Goal: Navigation & Orientation: Find specific page/section

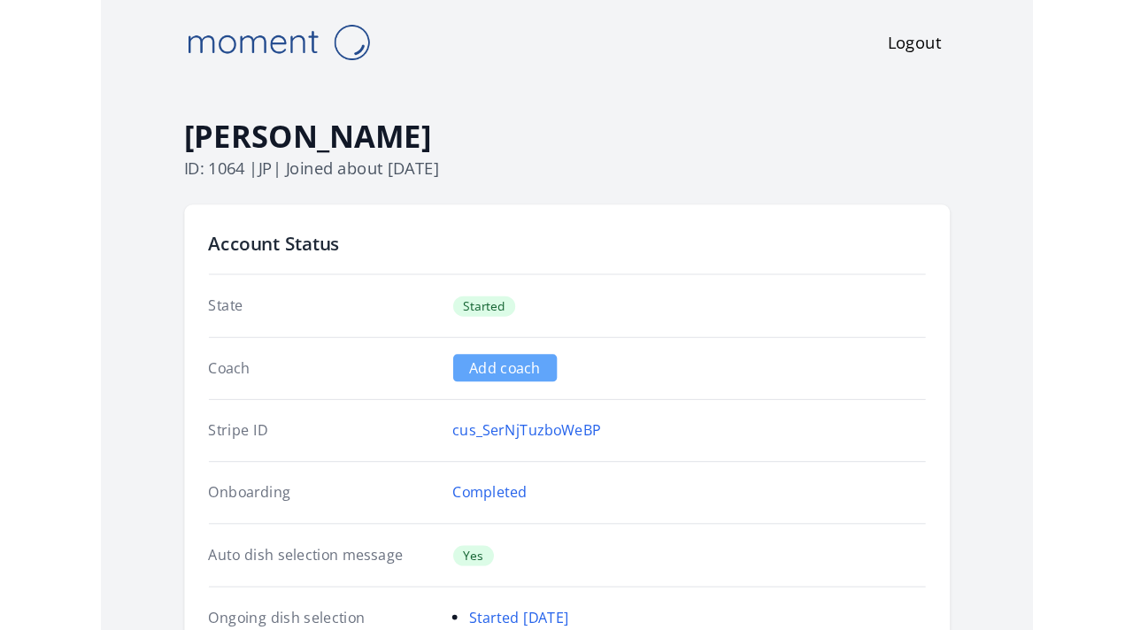
scroll to position [252, 0]
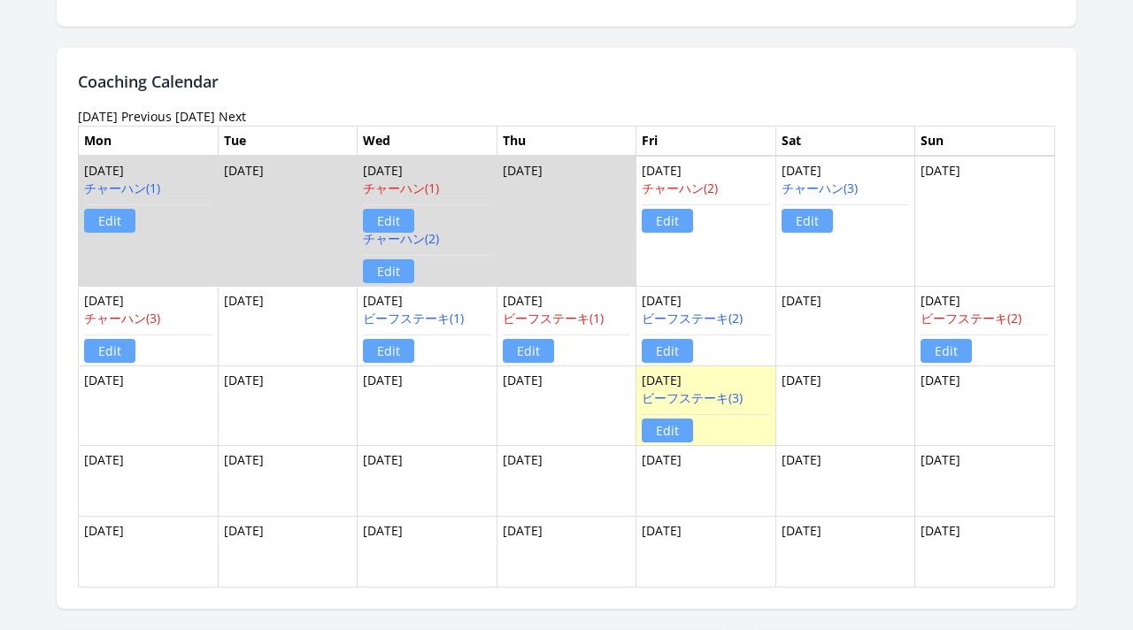
scroll to position [1114, 0]
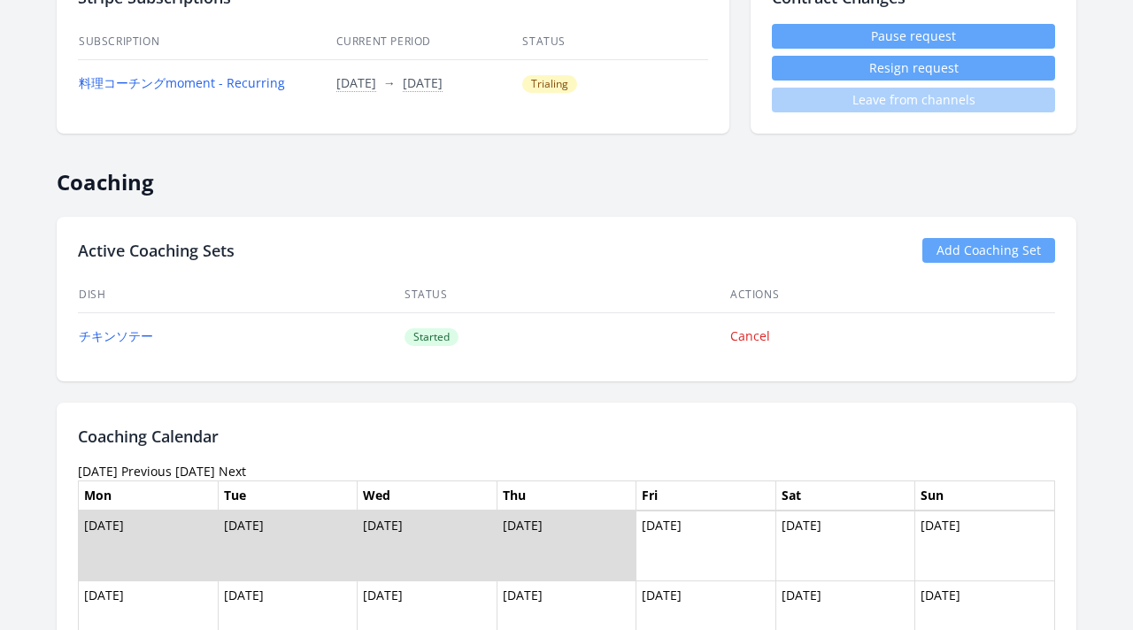
scroll to position [332, 0]
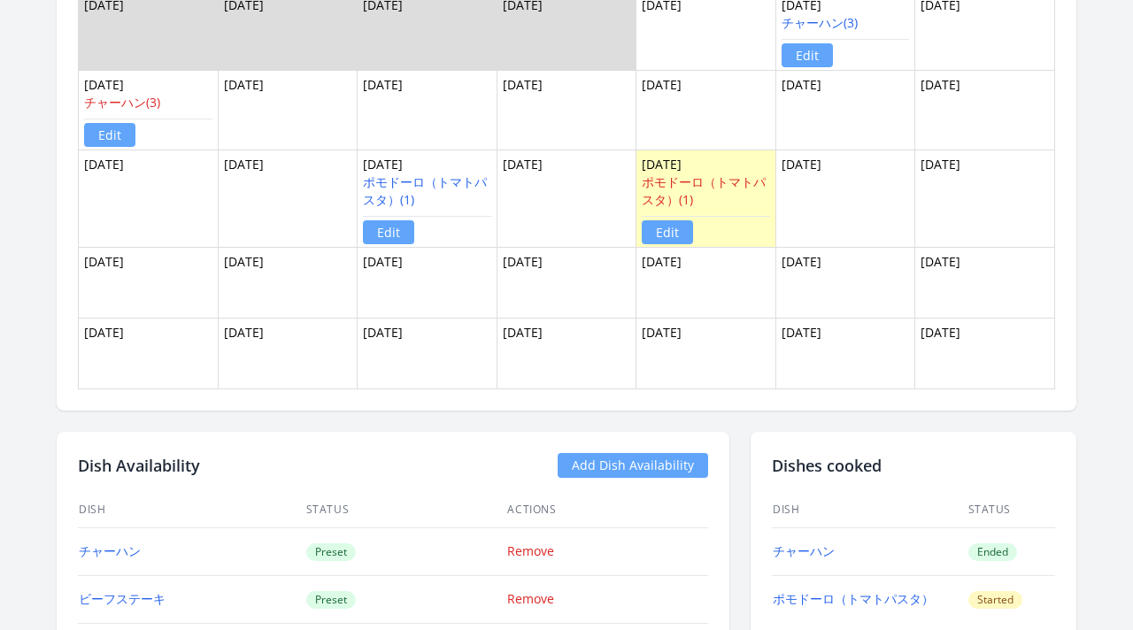
scroll to position [956, 0]
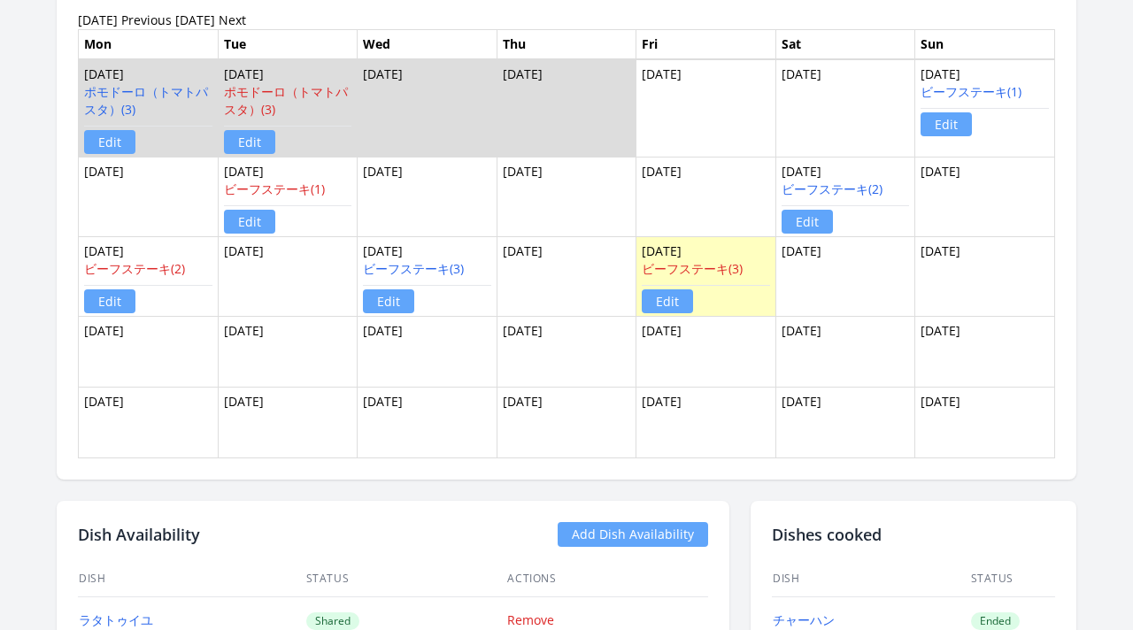
scroll to position [1203, 0]
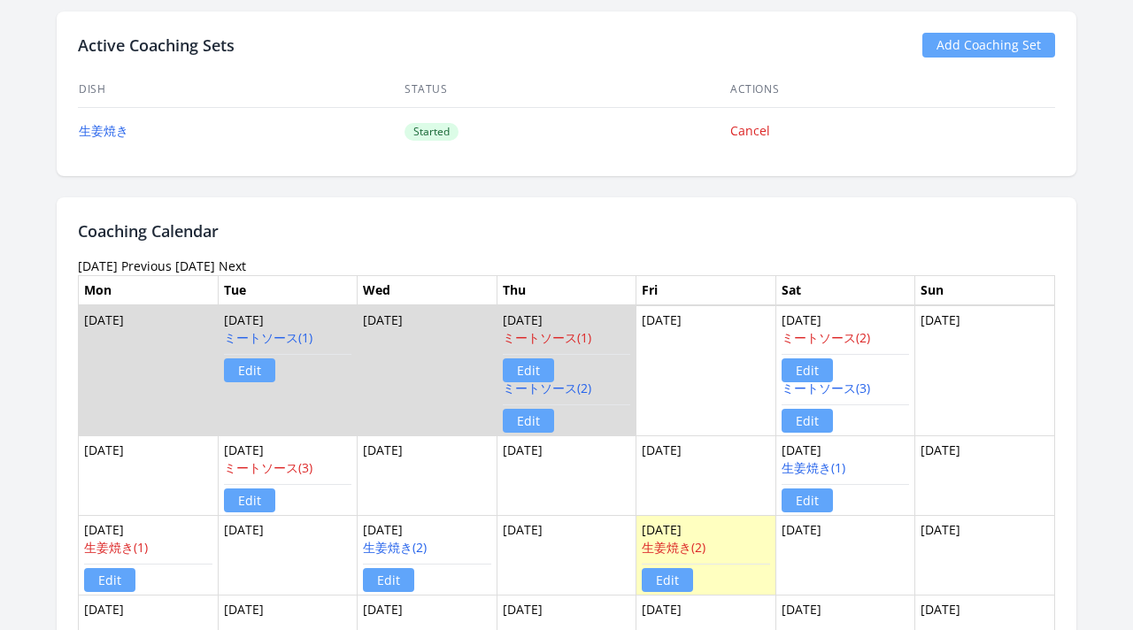
scroll to position [1104, 0]
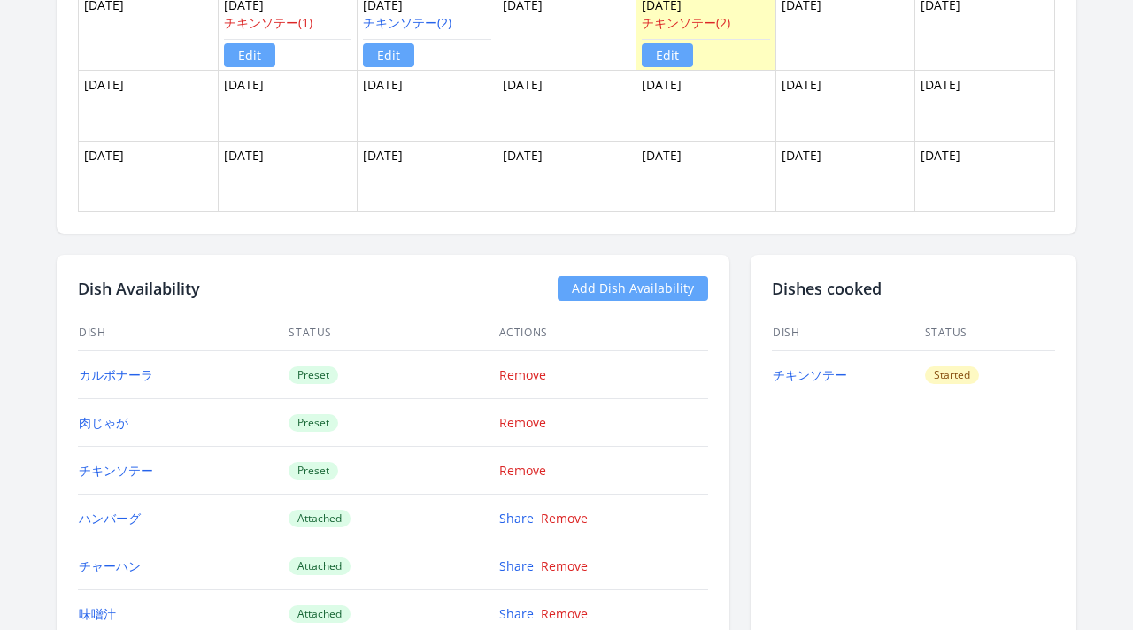
scroll to position [1268, 0]
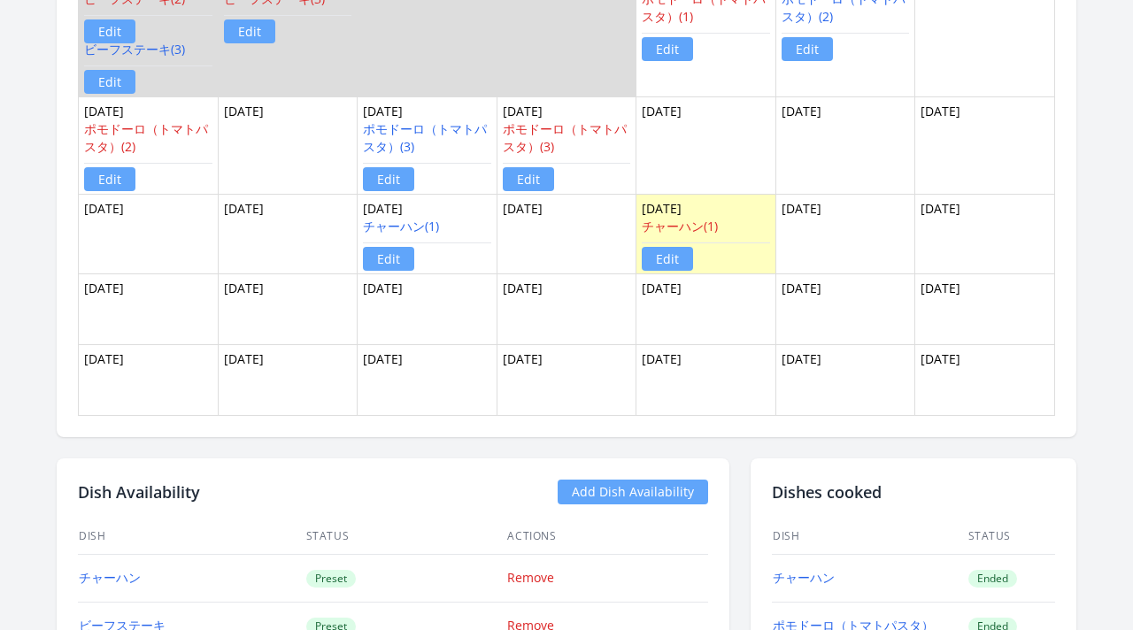
scroll to position [1029, 0]
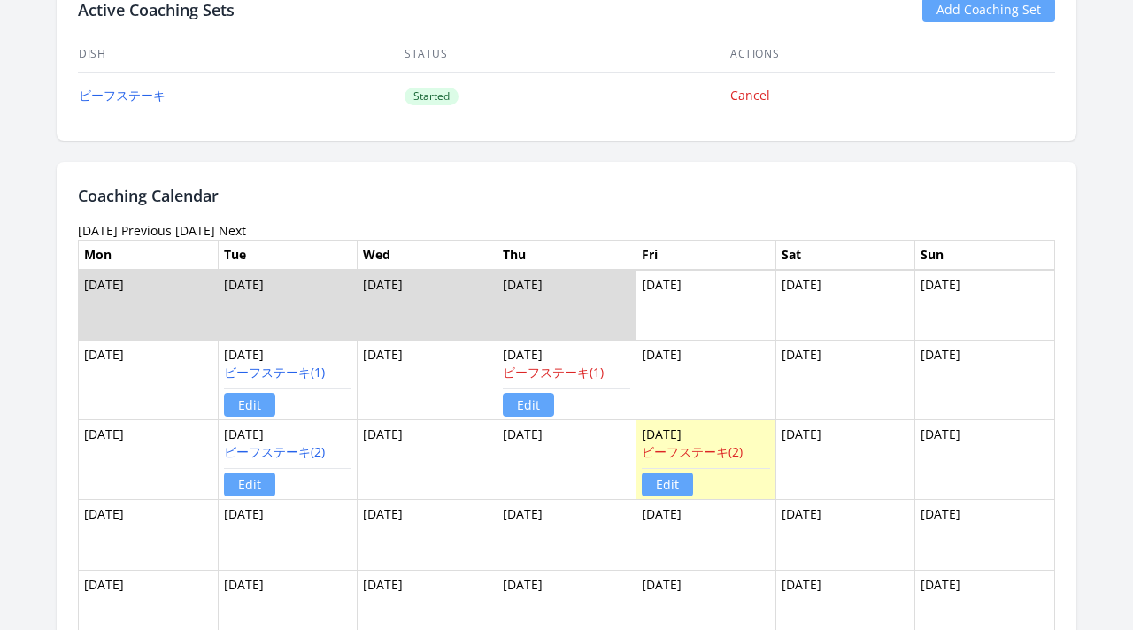
scroll to position [1125, 0]
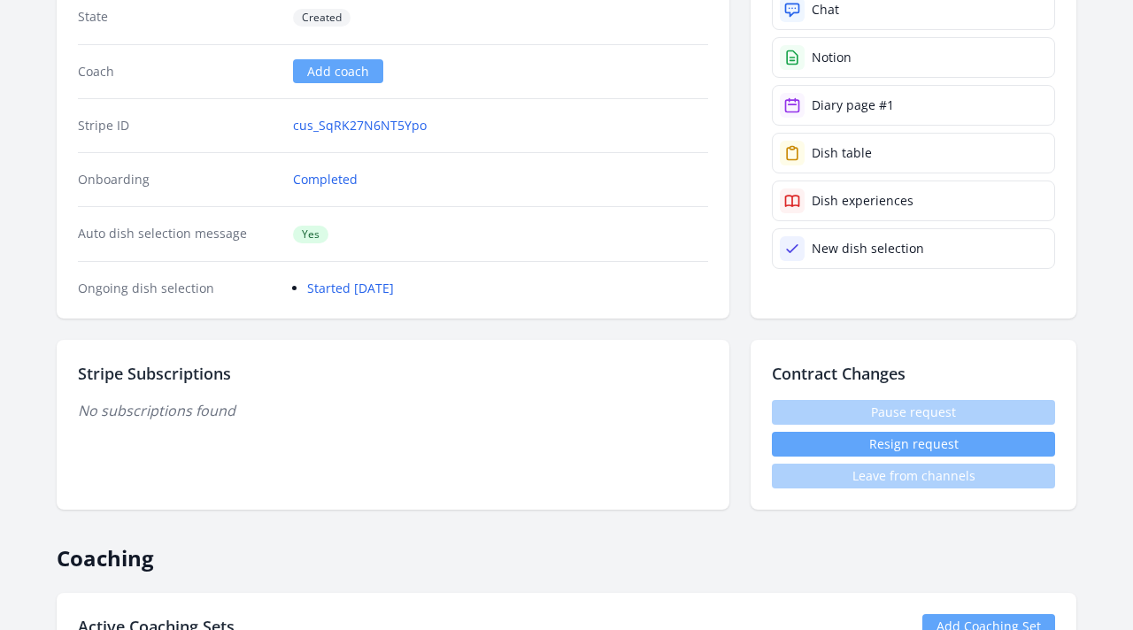
scroll to position [220, 0]
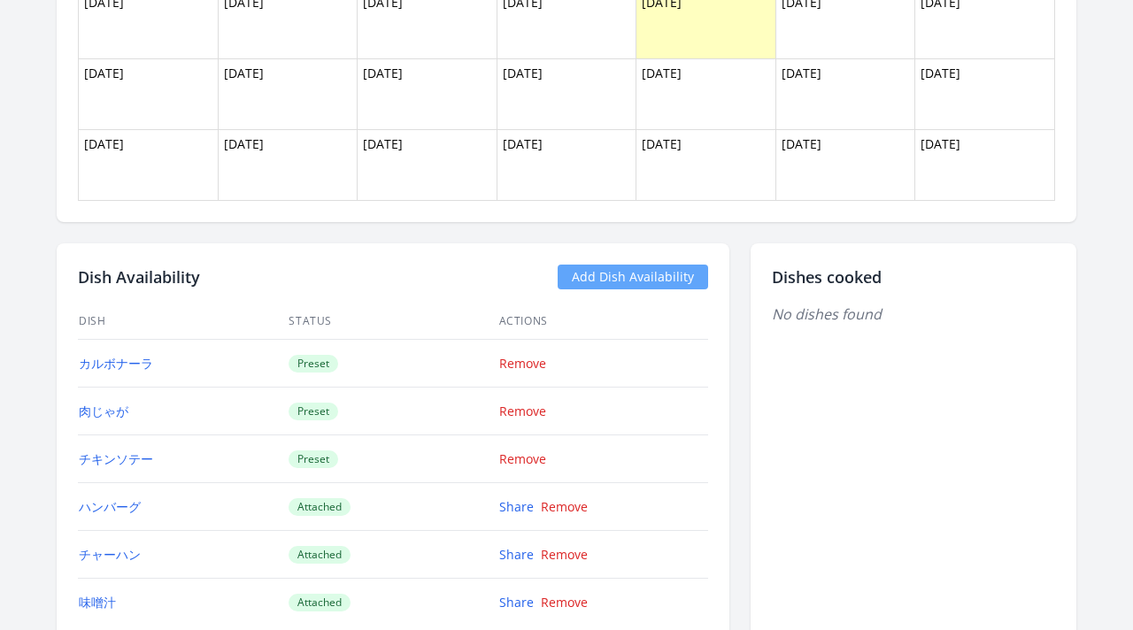
scroll to position [1277, 0]
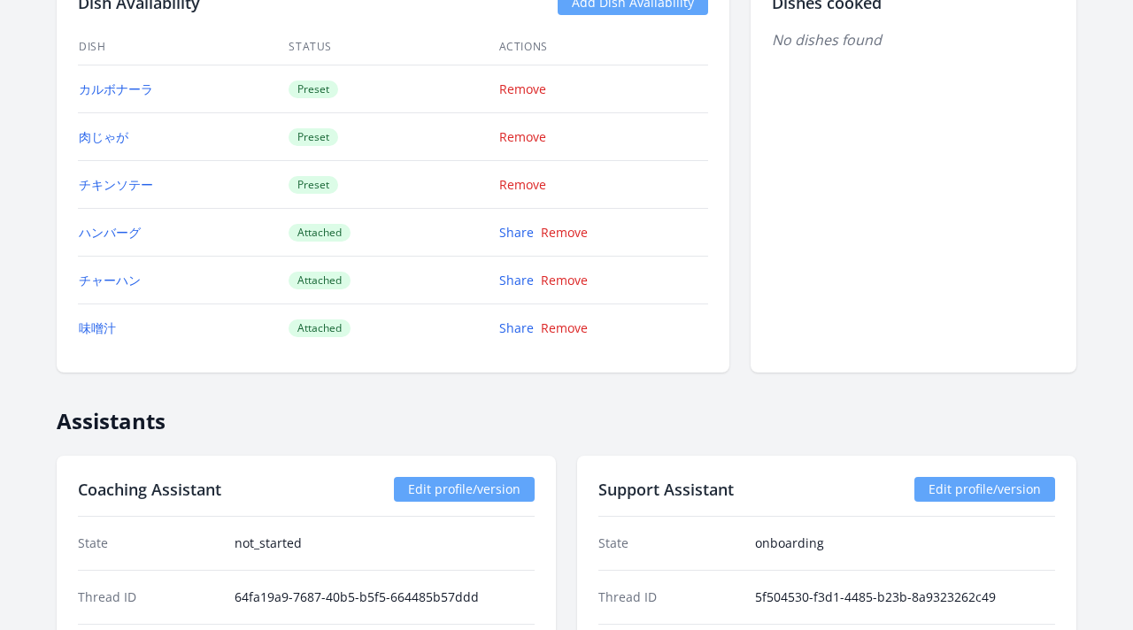
scroll to position [1545, 0]
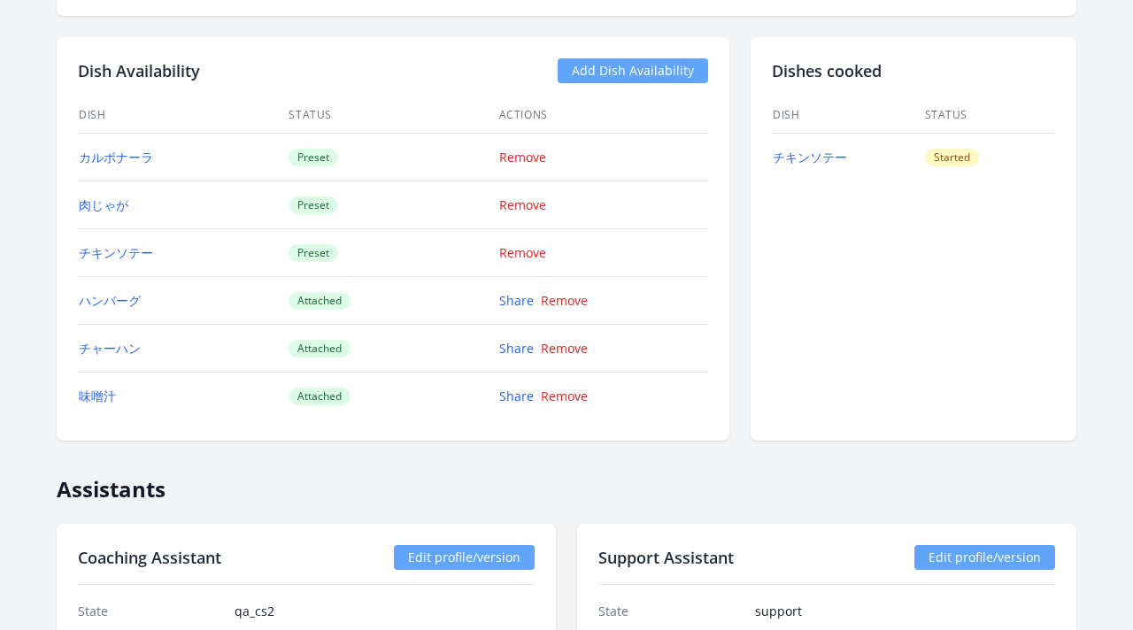
scroll to position [1644, 0]
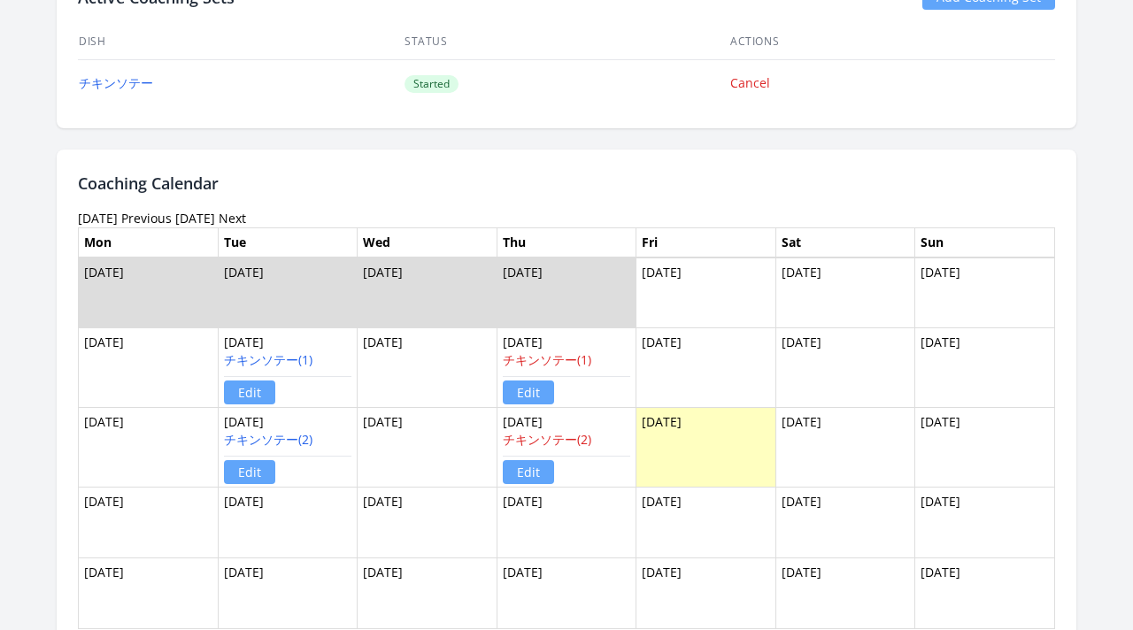
scroll to position [1402, 0]
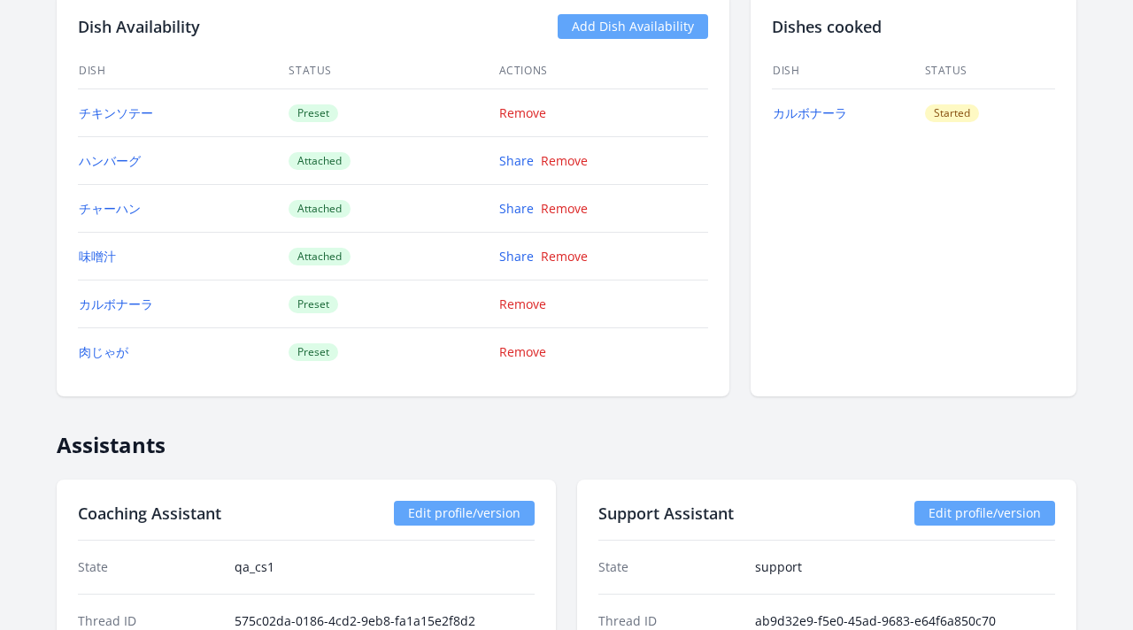
scroll to position [1443, 0]
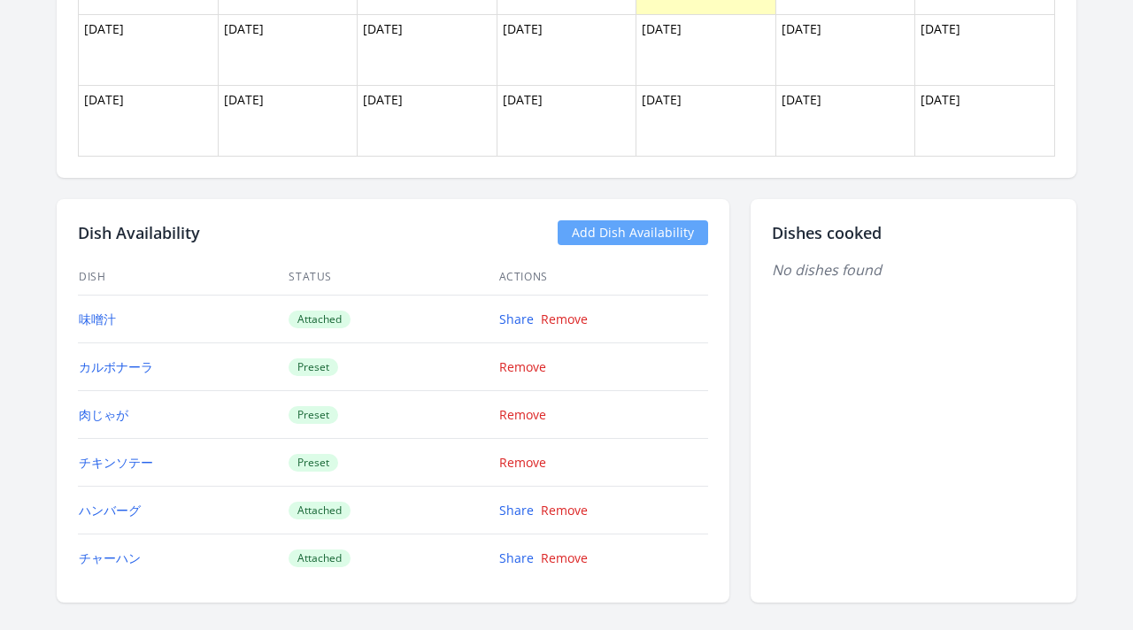
scroll to position [1401, 0]
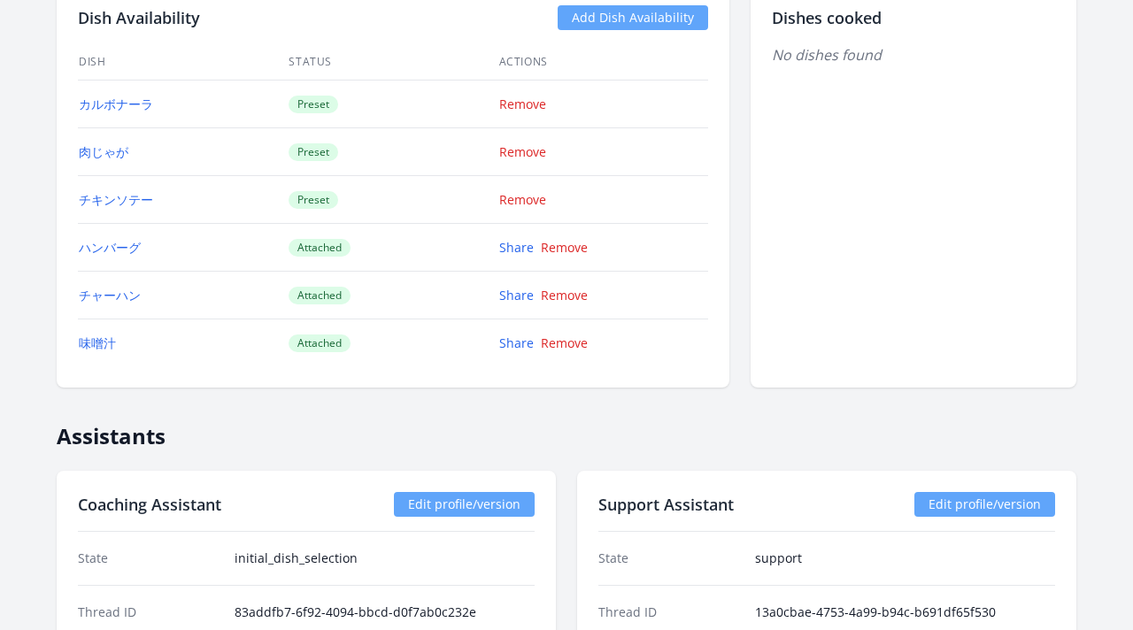
scroll to position [1494, 0]
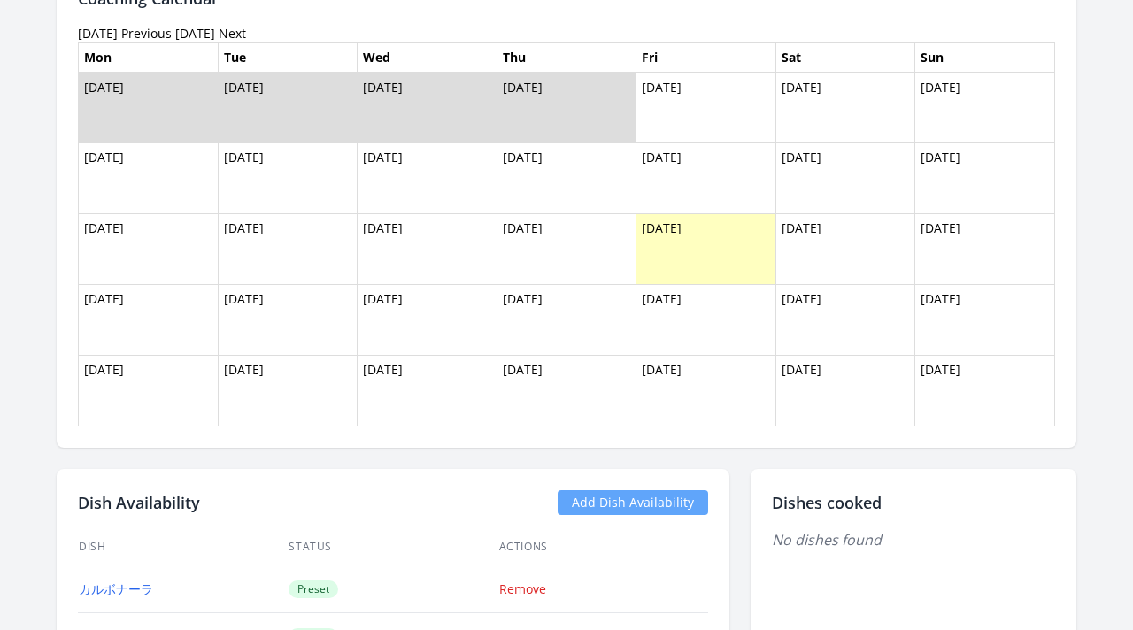
scroll to position [1414, 0]
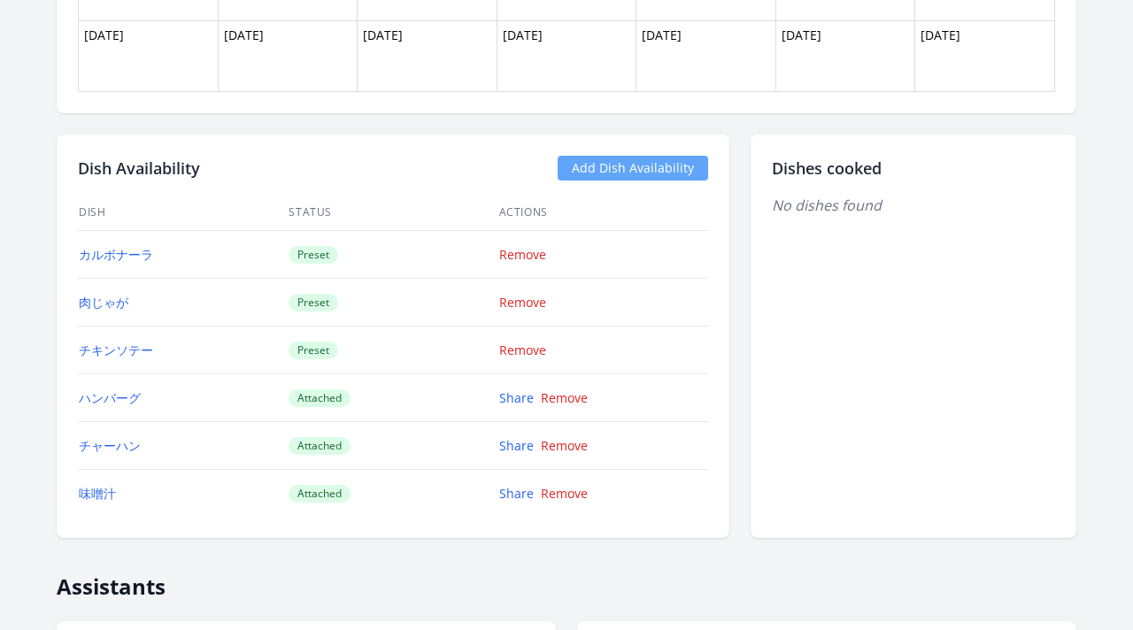
scroll to position [1504, 0]
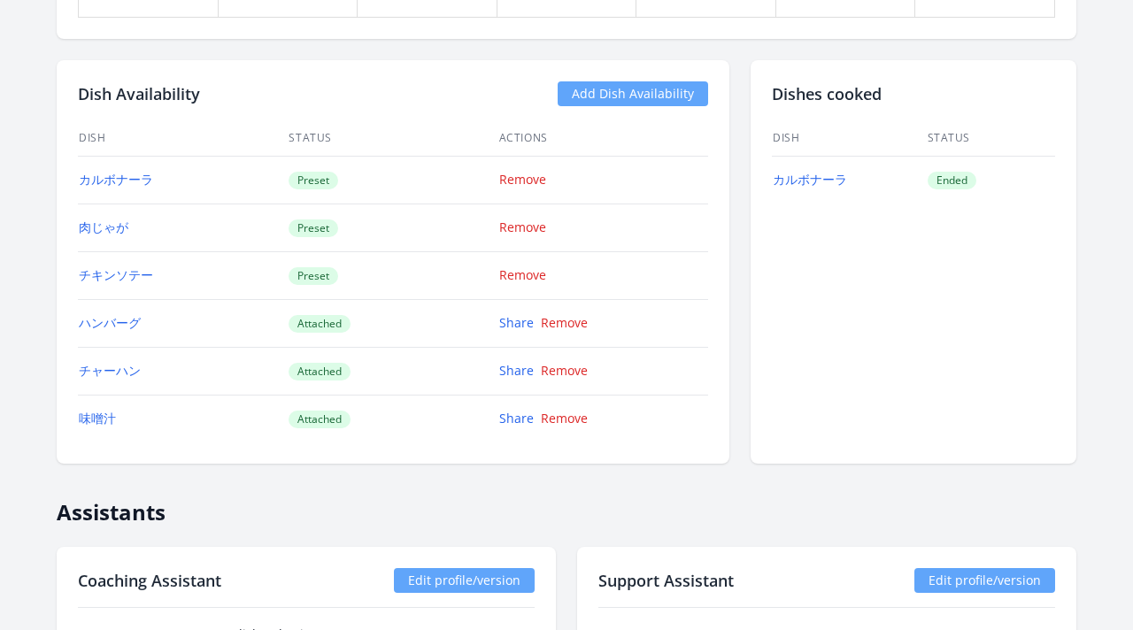
scroll to position [1643, 0]
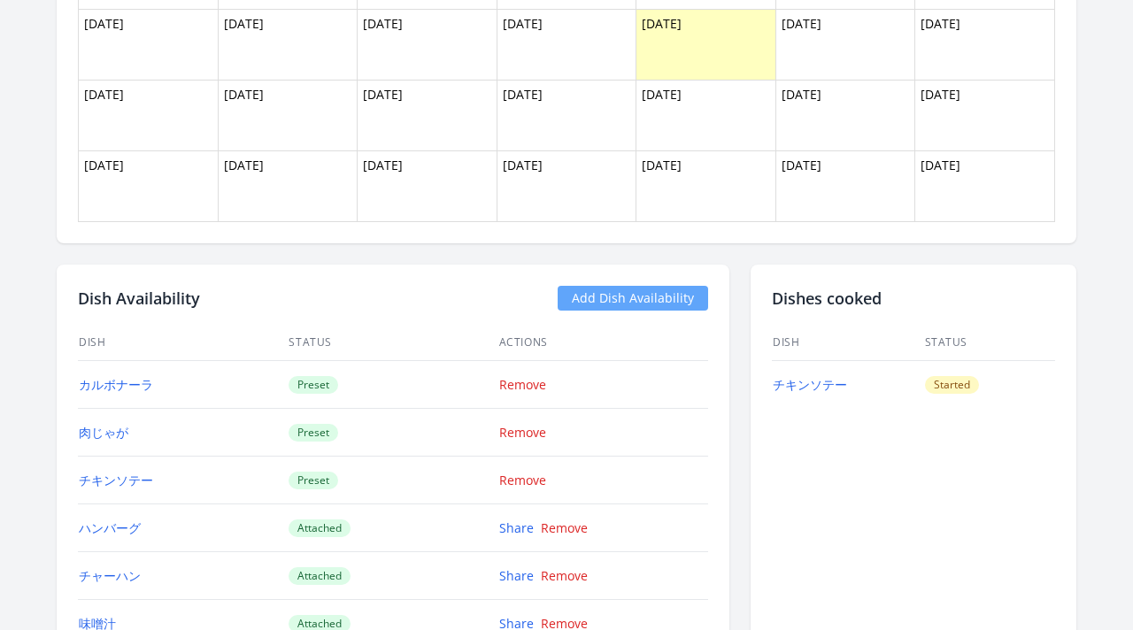
scroll to position [1492, 0]
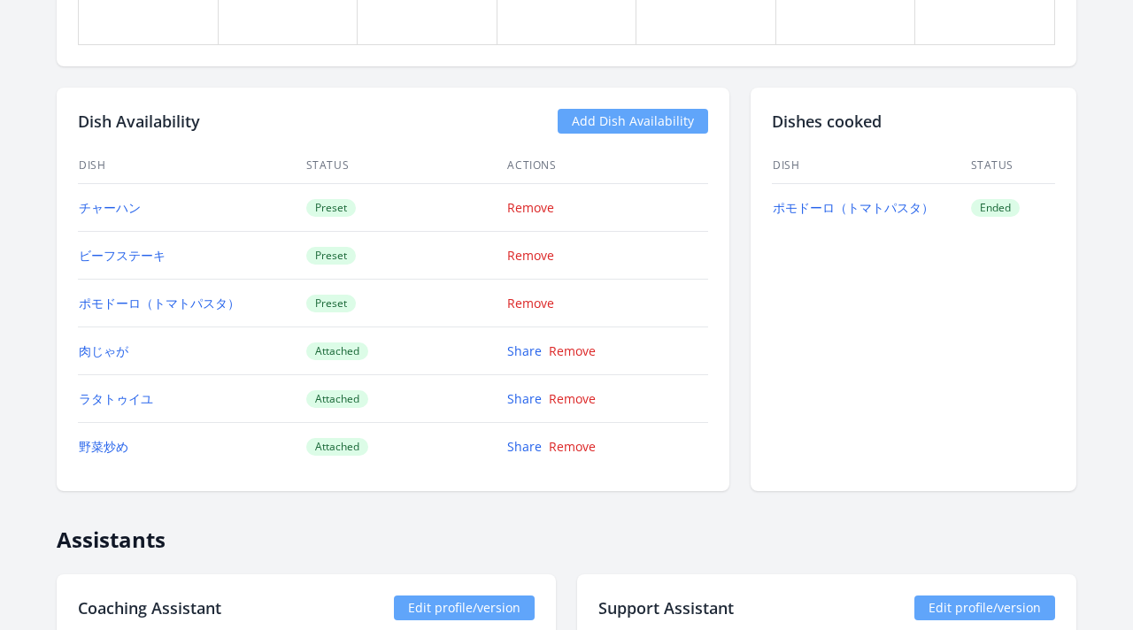
scroll to position [1565, 0]
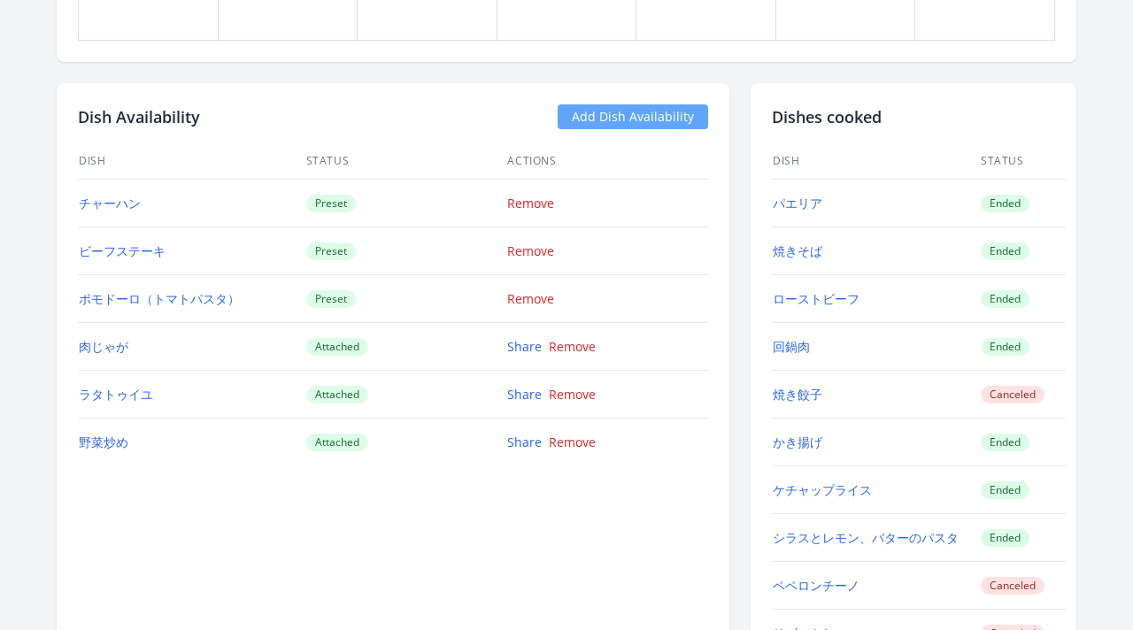
scroll to position [1591, 0]
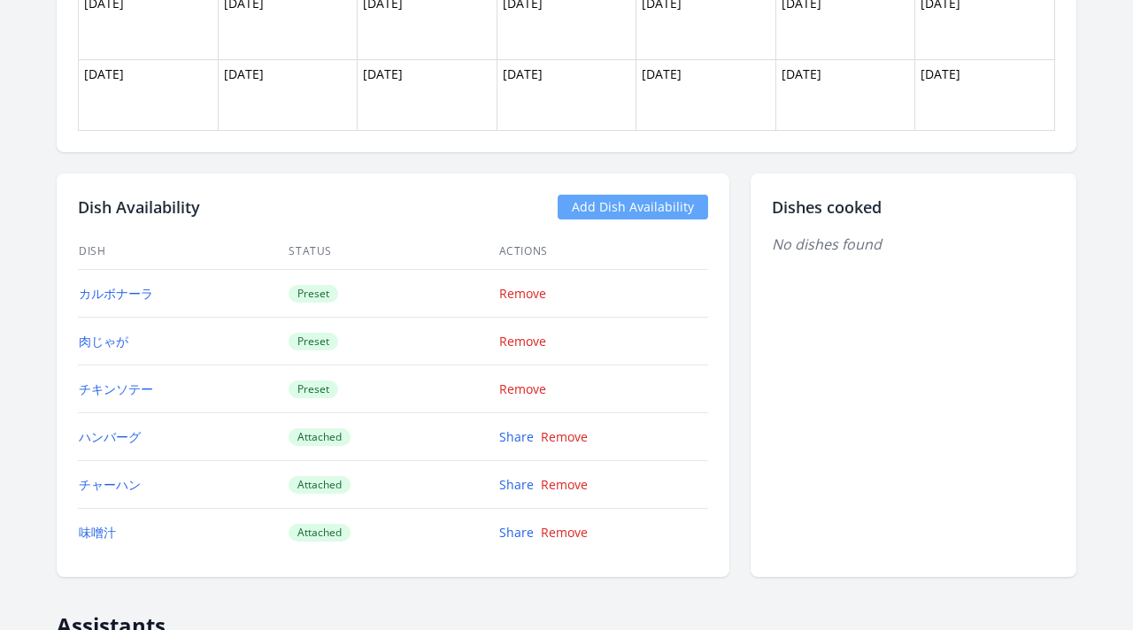
scroll to position [1309, 0]
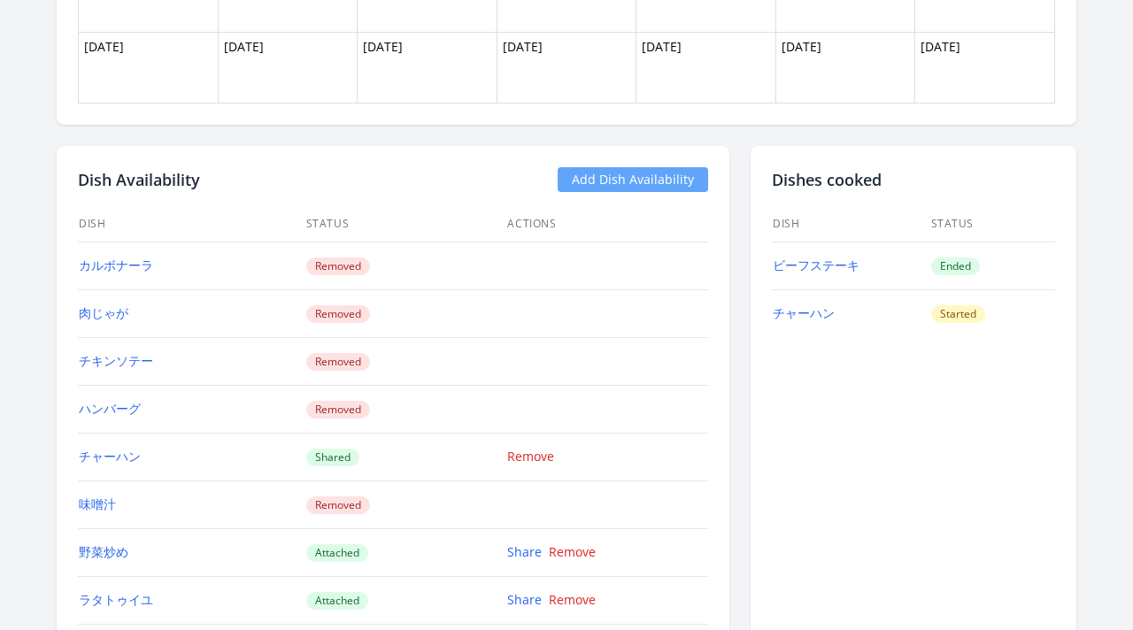
scroll to position [1726, 0]
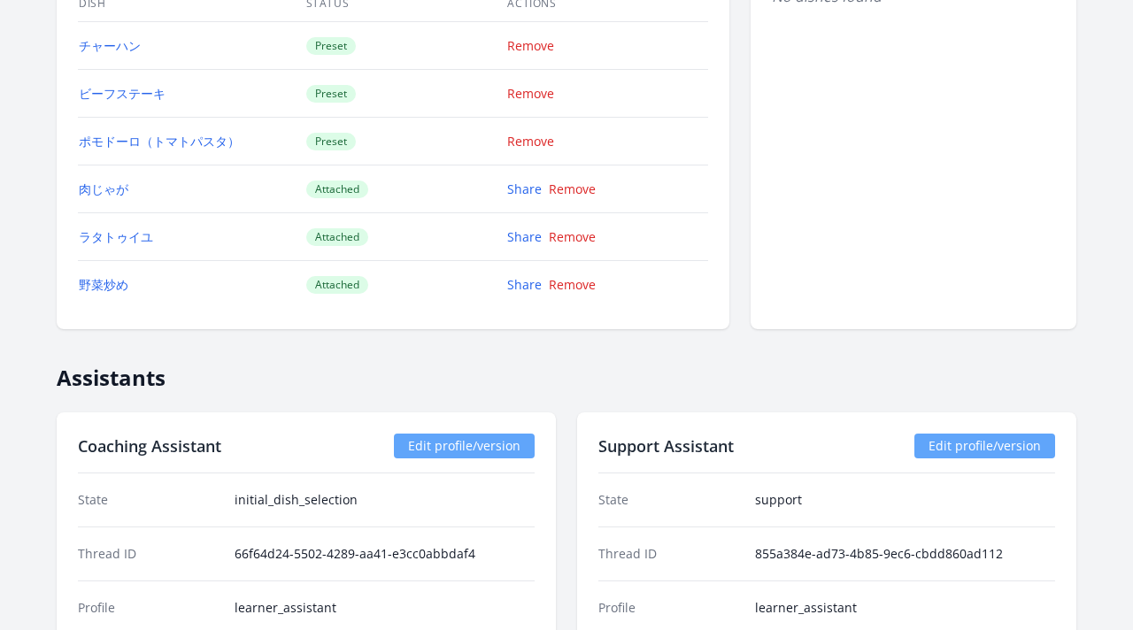
scroll to position [1620, 0]
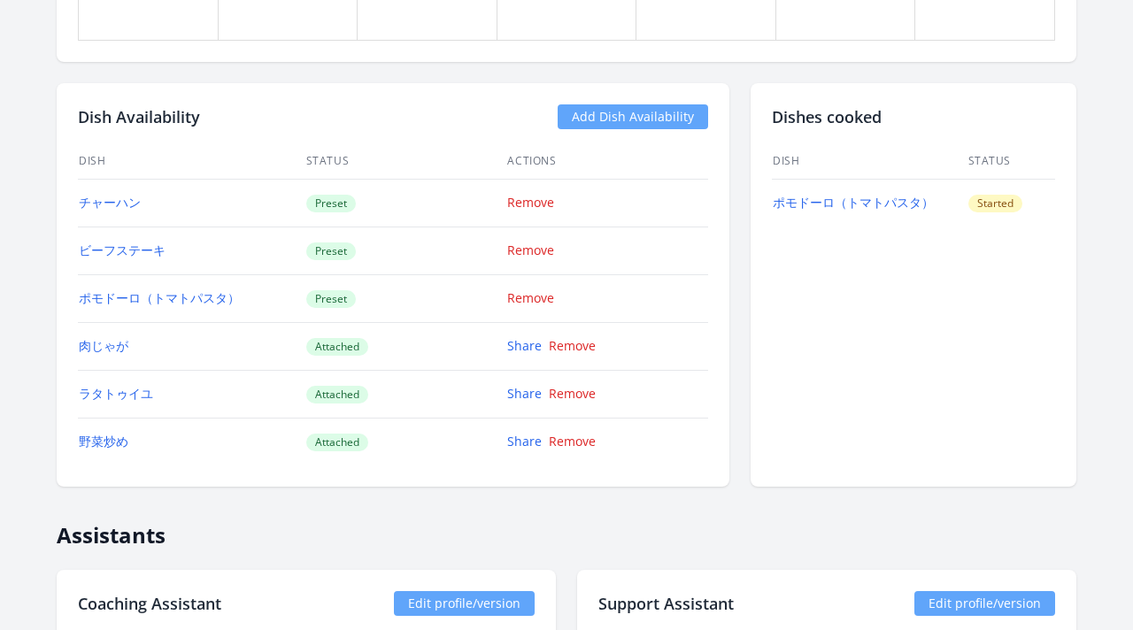
scroll to position [1551, 0]
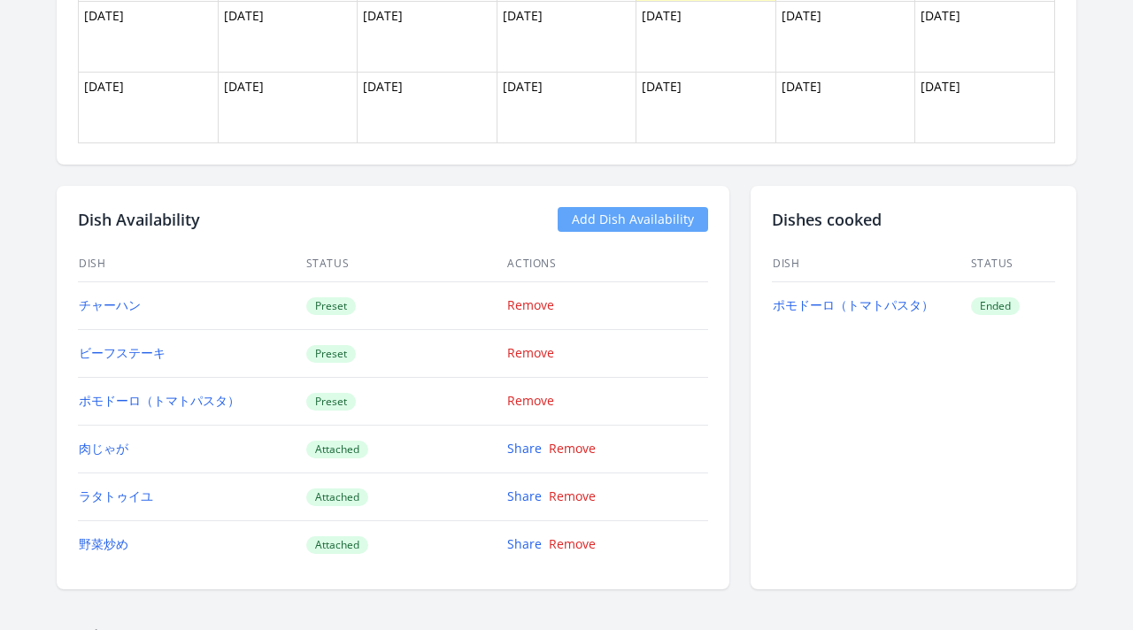
scroll to position [1468, 0]
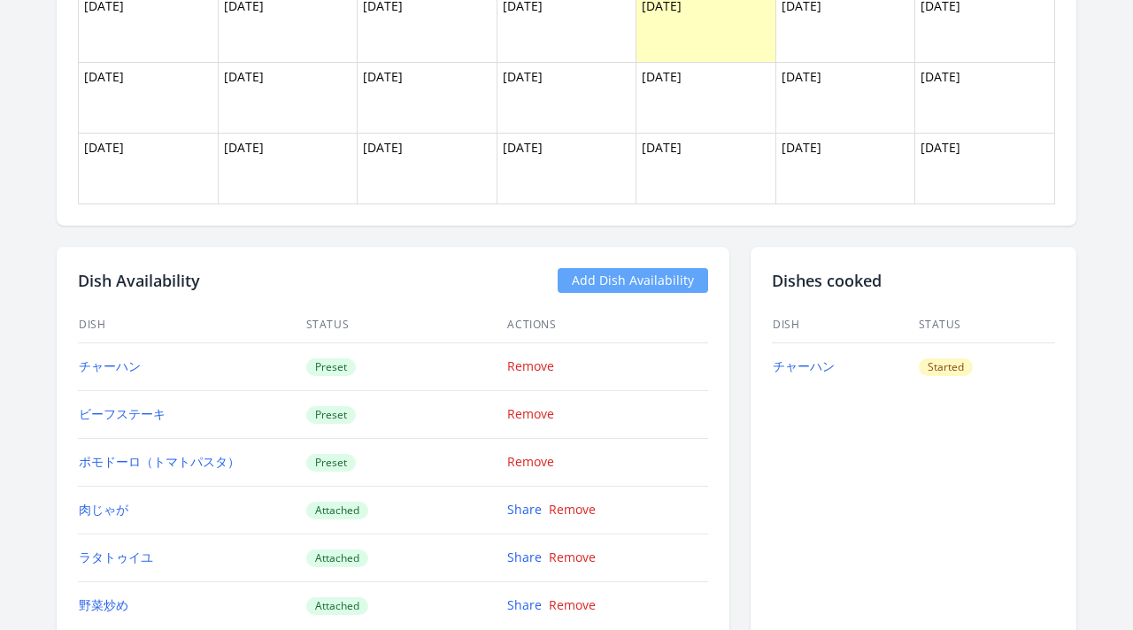
scroll to position [1494, 0]
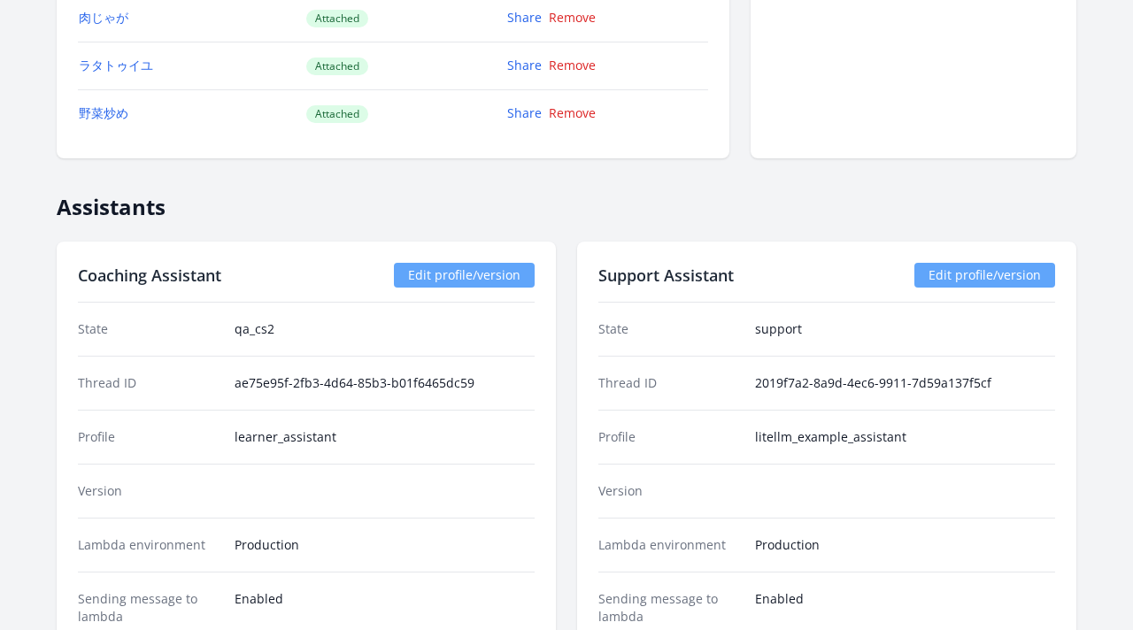
scroll to position [1852, 0]
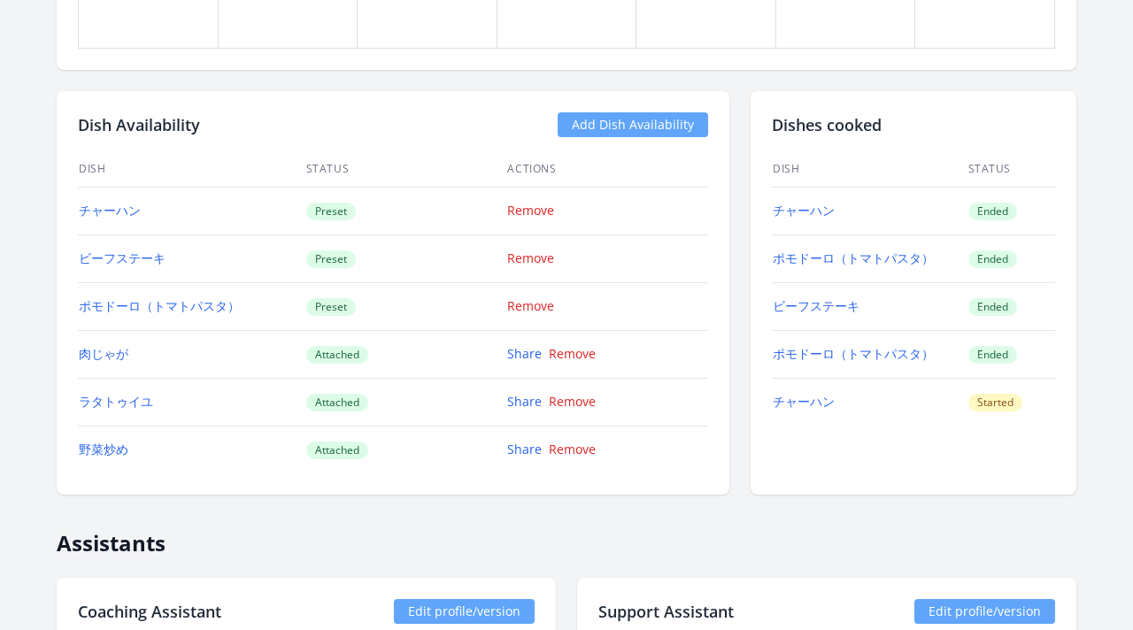
scroll to position [1618, 0]
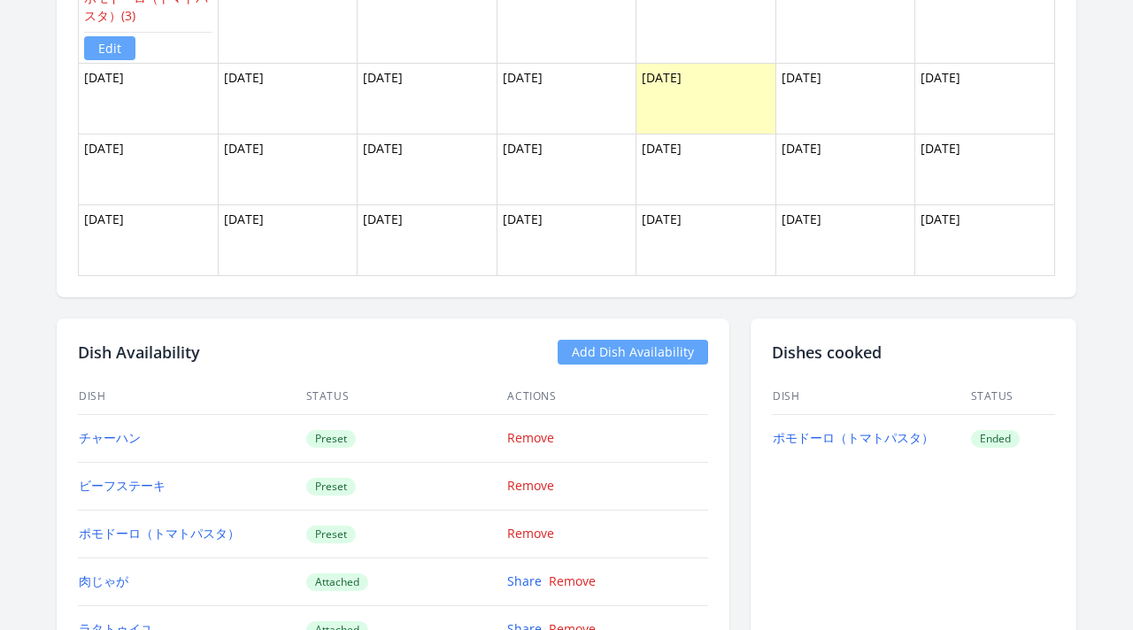
scroll to position [1472, 0]
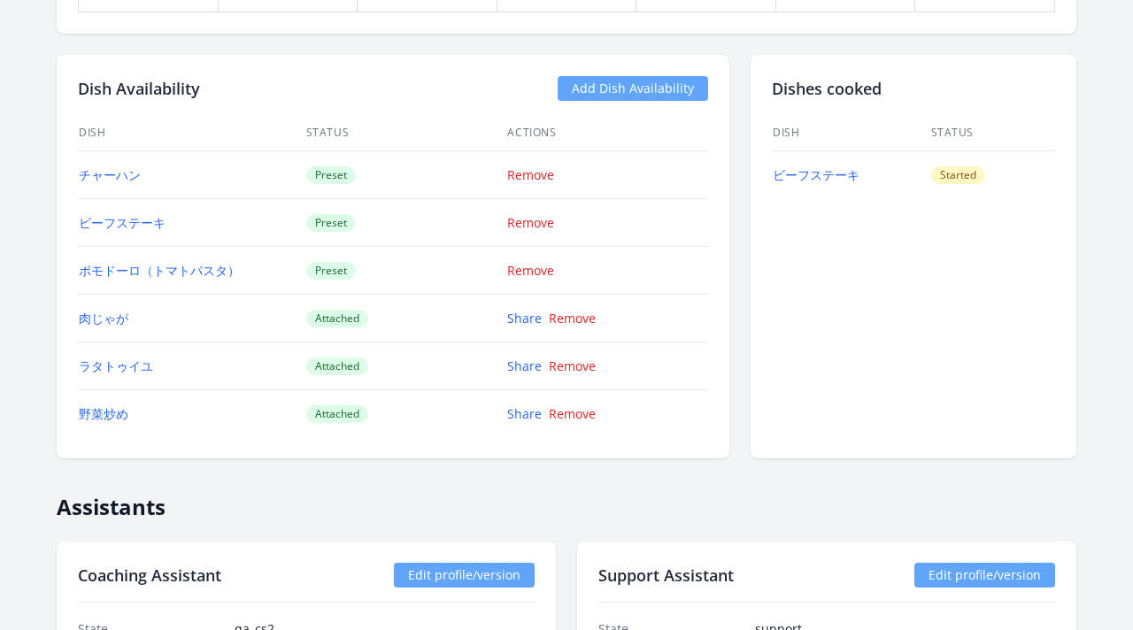
scroll to position [1603, 0]
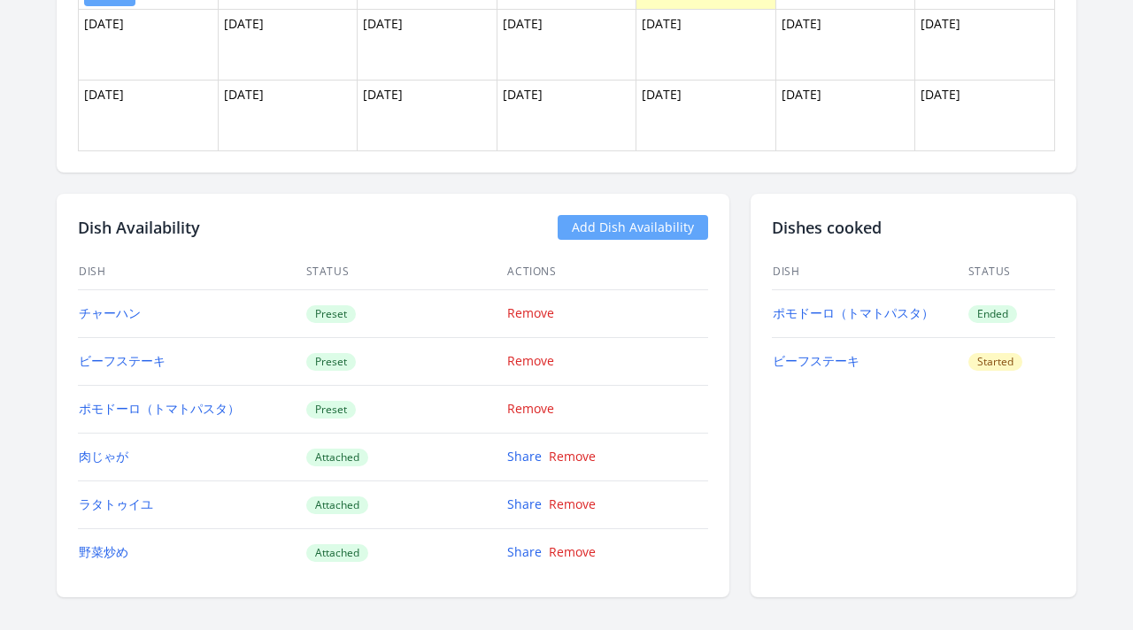
scroll to position [1463, 0]
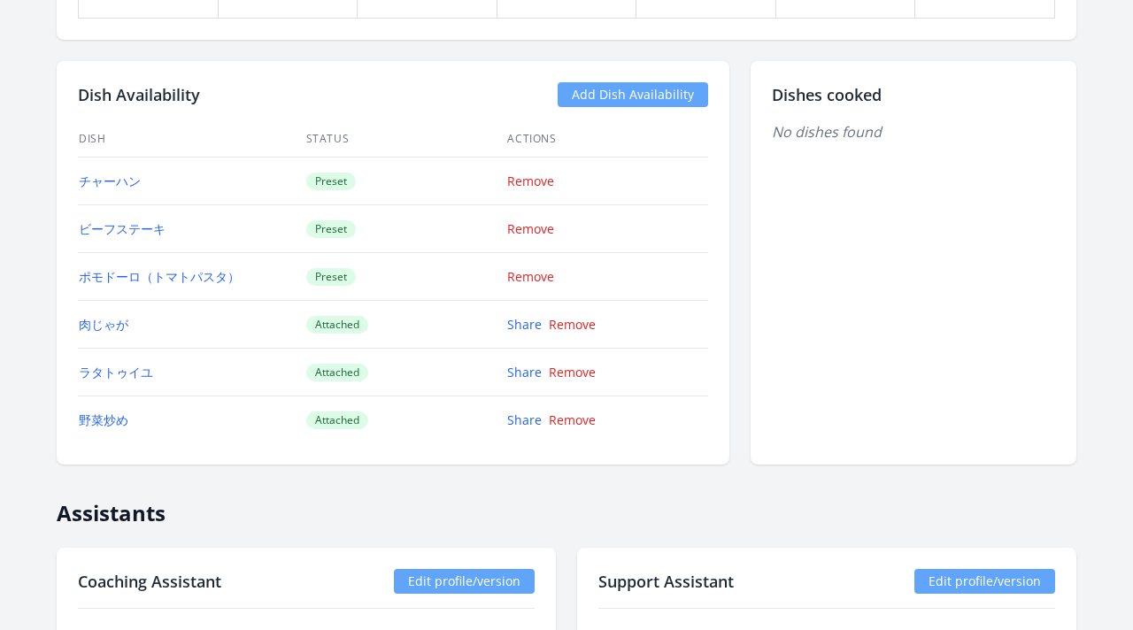
scroll to position [1411, 0]
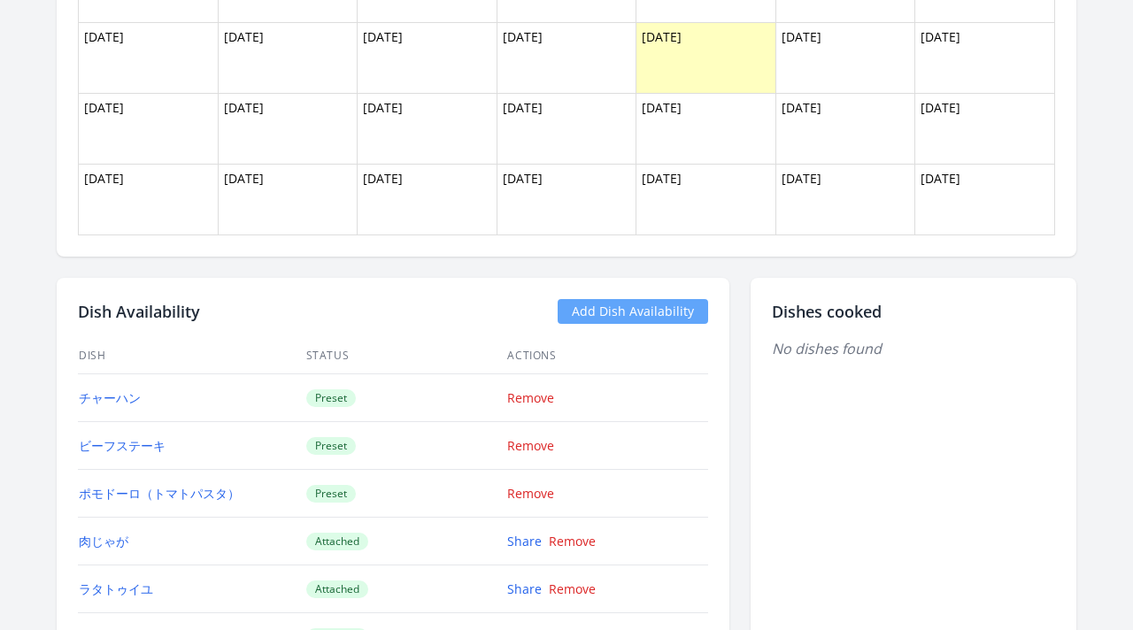
scroll to position [1440, 0]
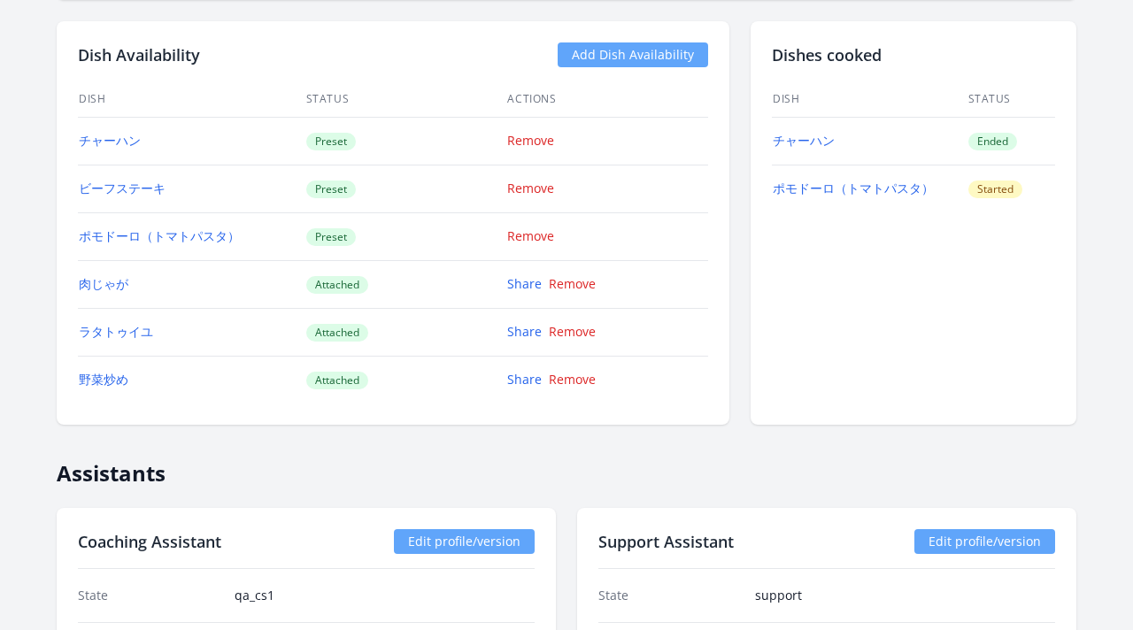
scroll to position [1613, 0]
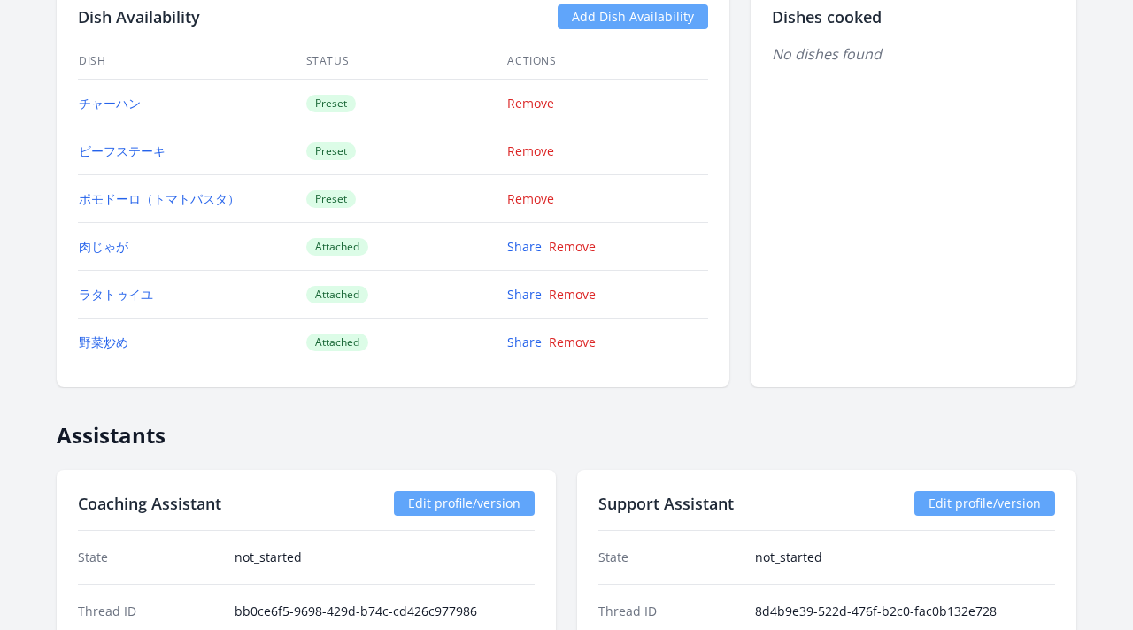
scroll to position [1617, 0]
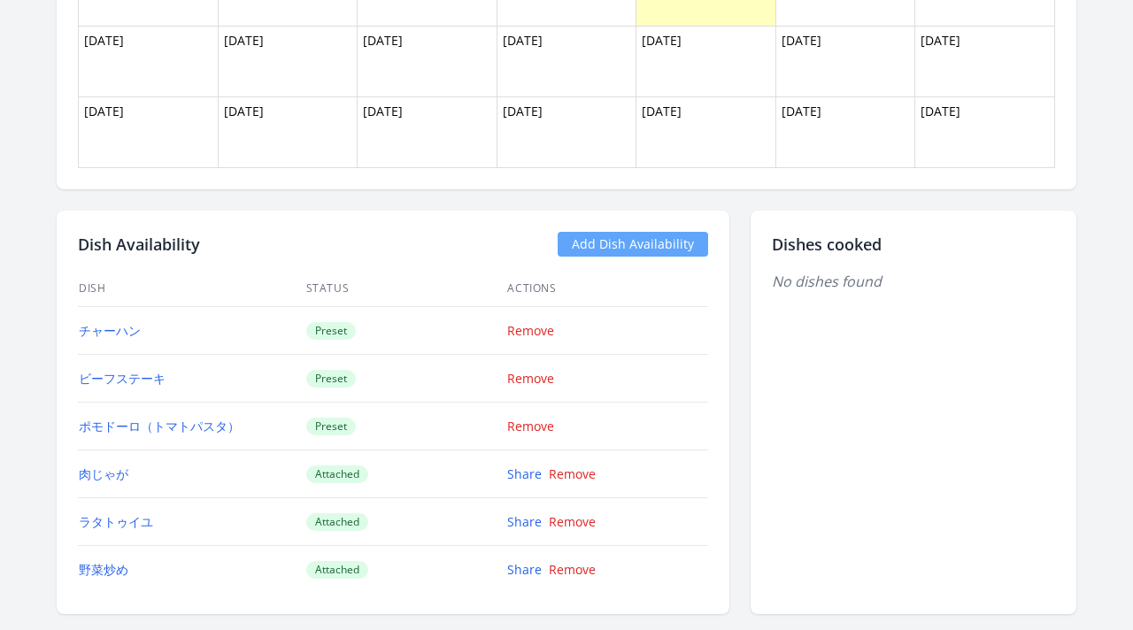
scroll to position [1395, 0]
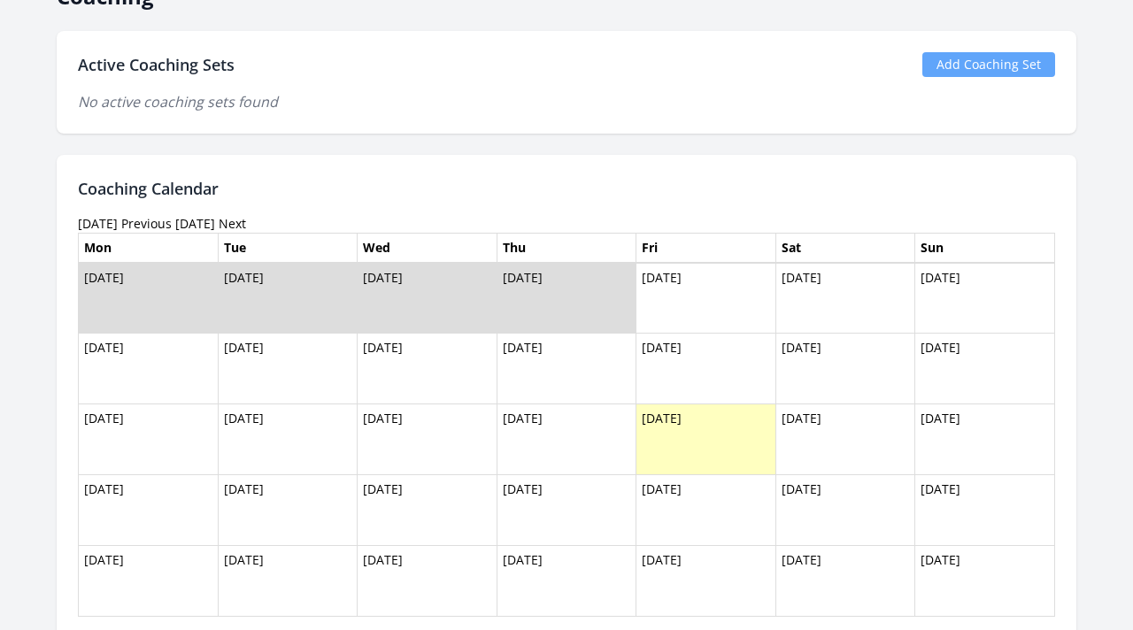
scroll to position [759, 0]
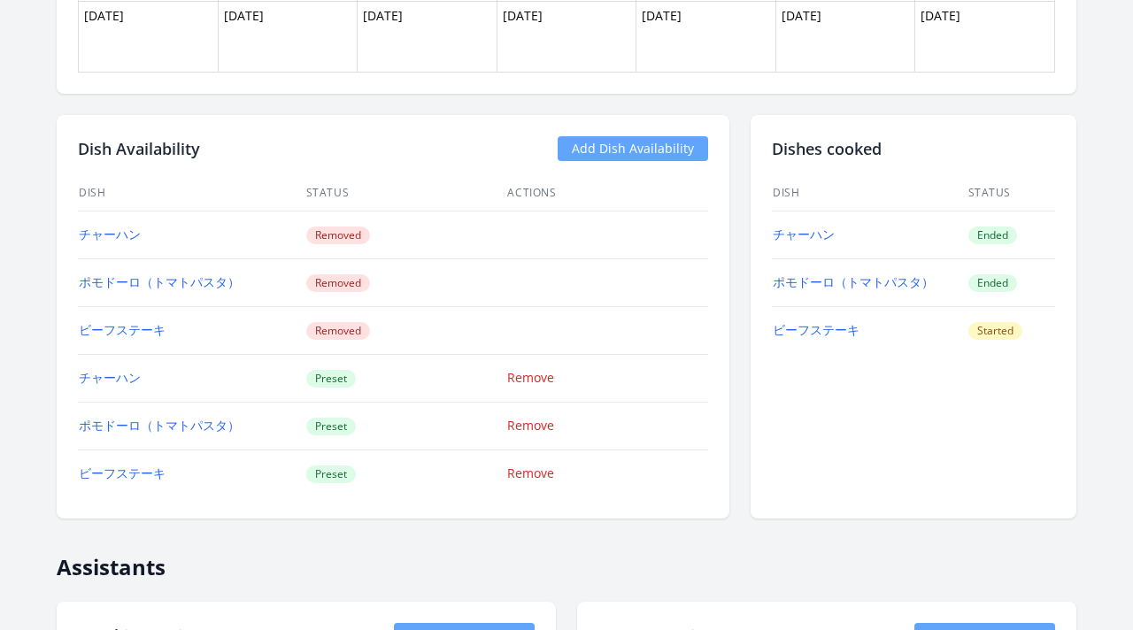
scroll to position [1480, 0]
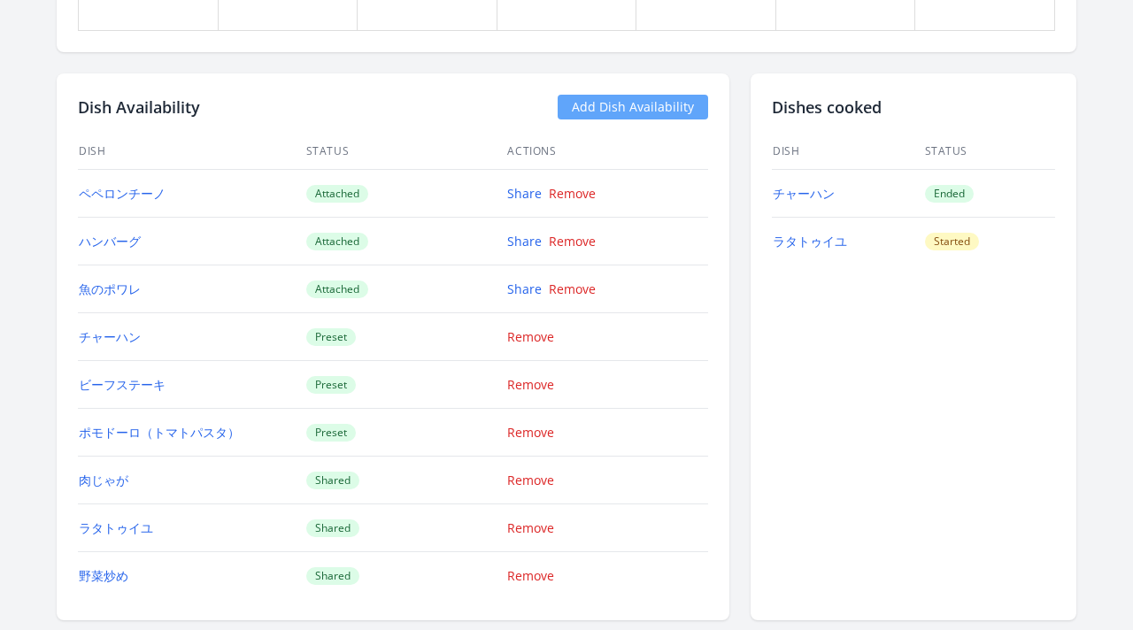
scroll to position [1563, 0]
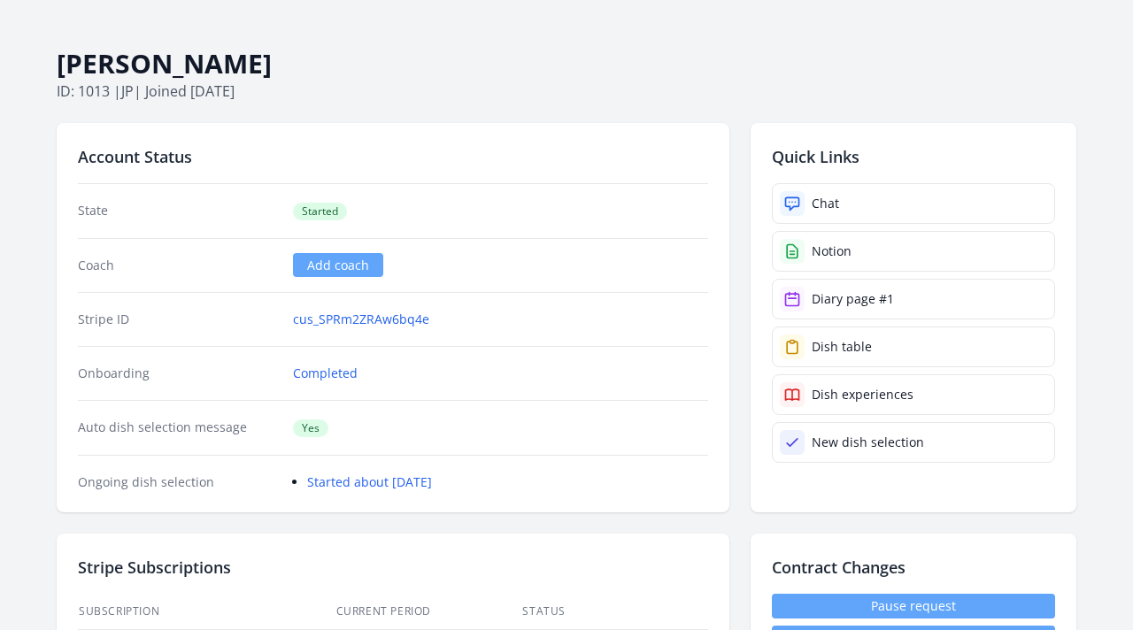
scroll to position [54, 0]
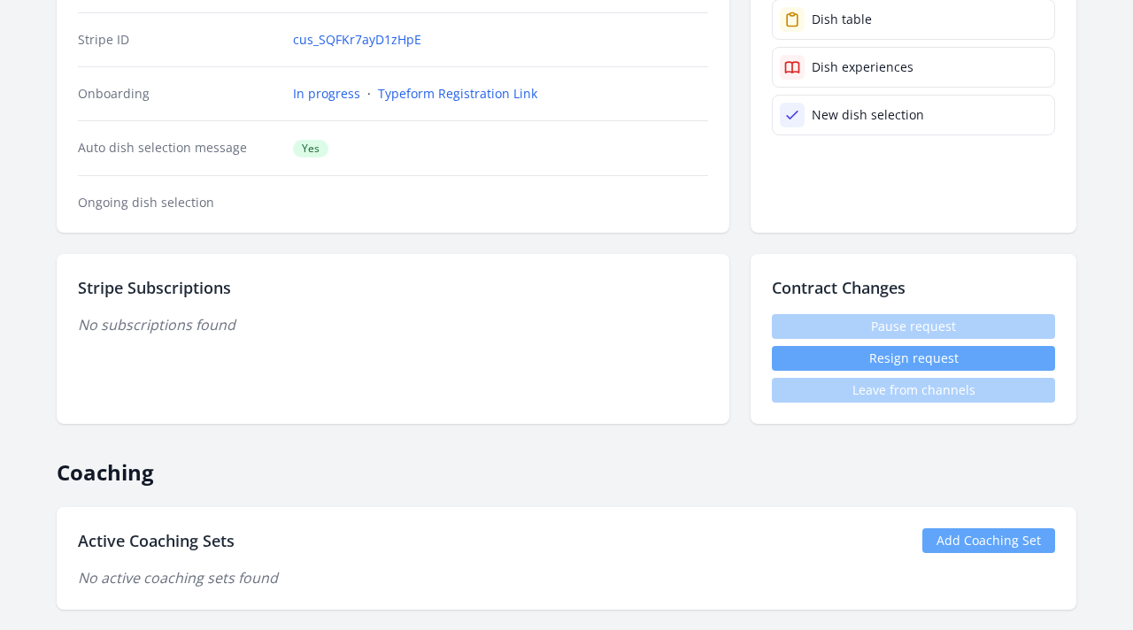
scroll to position [272, 0]
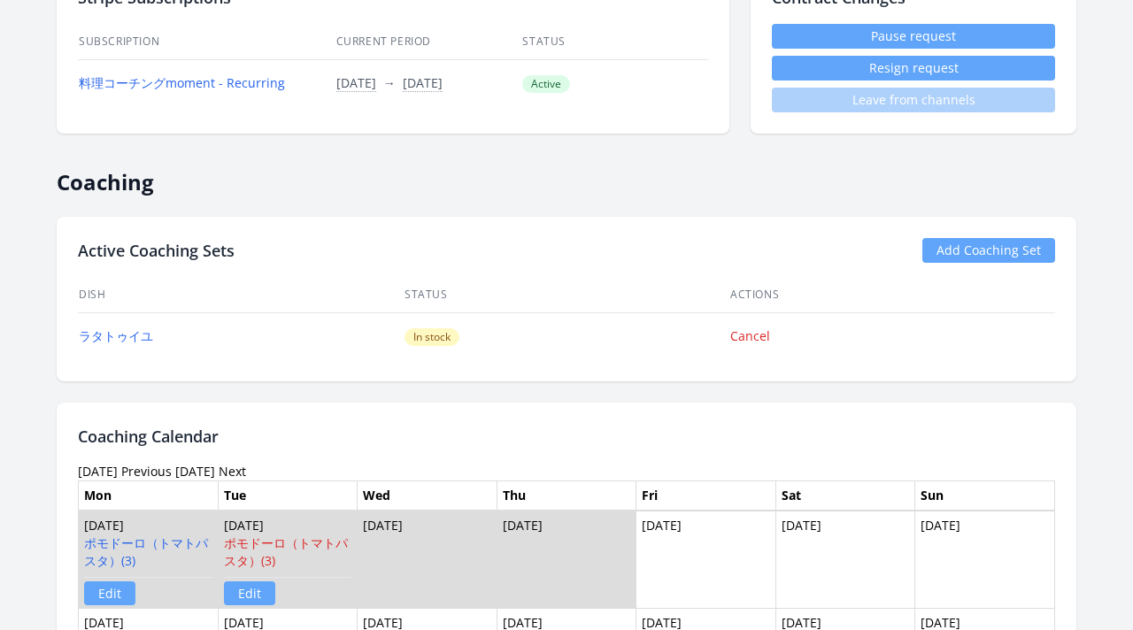
scroll to position [802, 0]
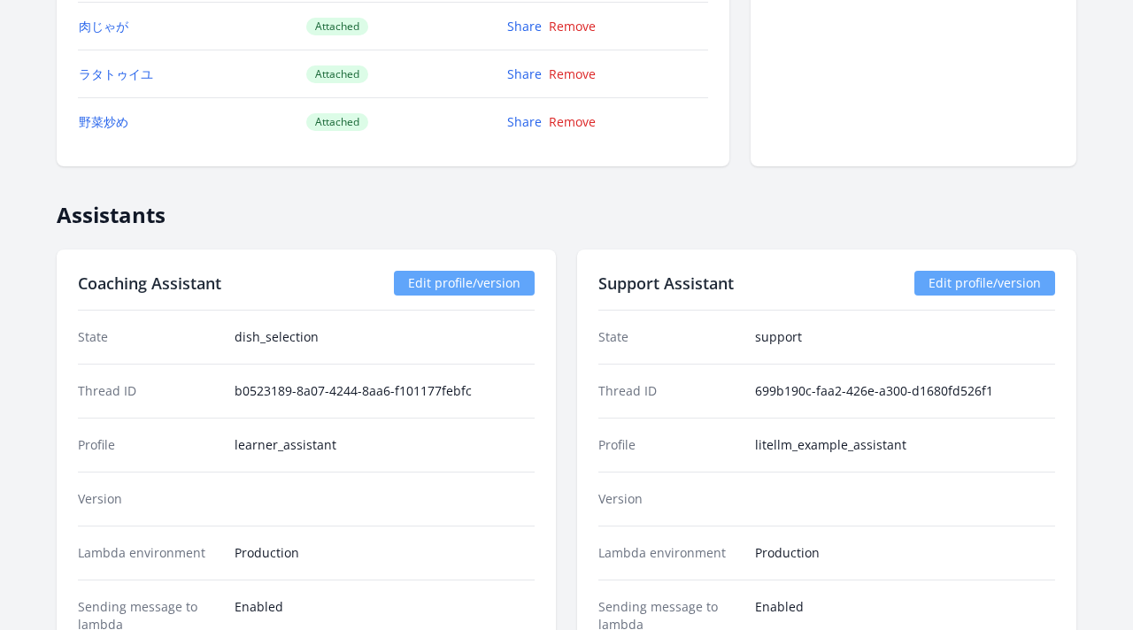
scroll to position [1763, 0]
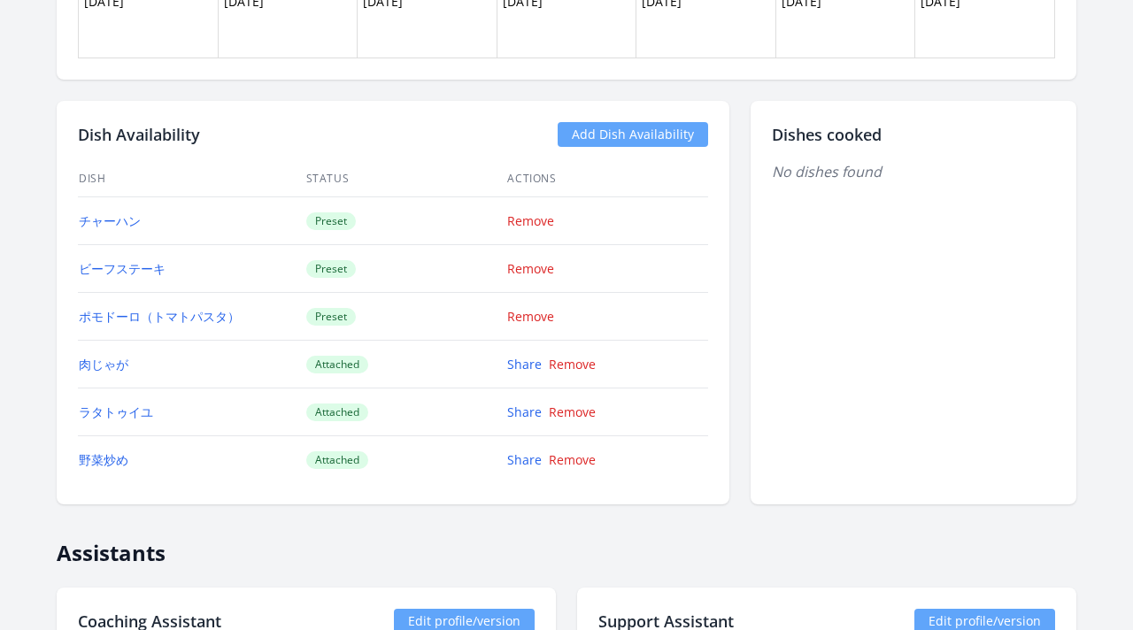
scroll to position [1500, 0]
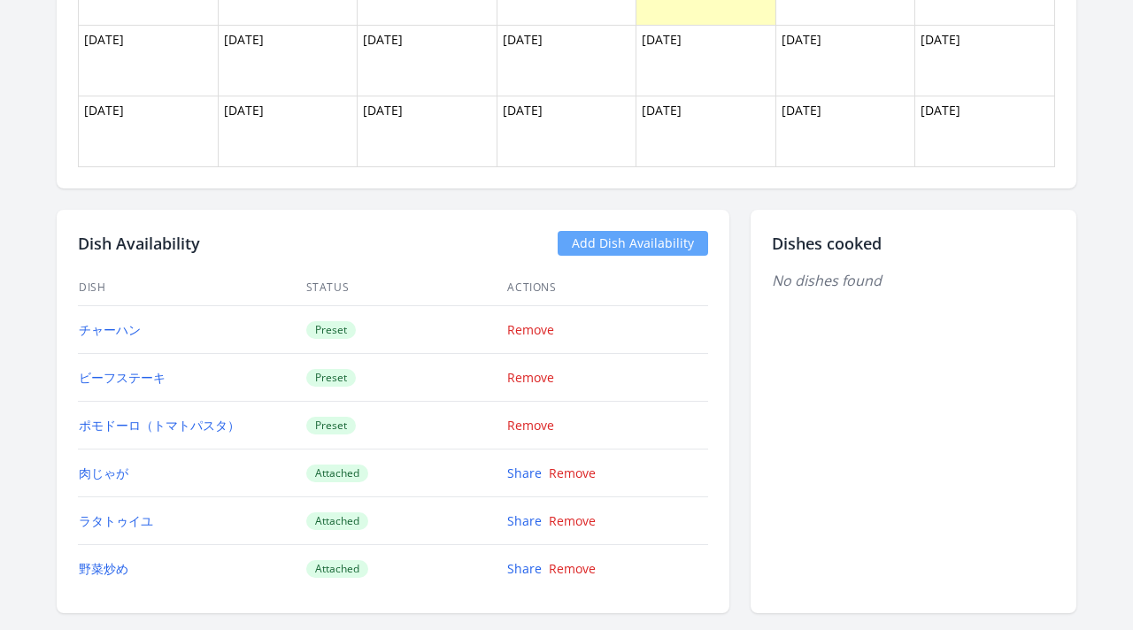
scroll to position [1378, 0]
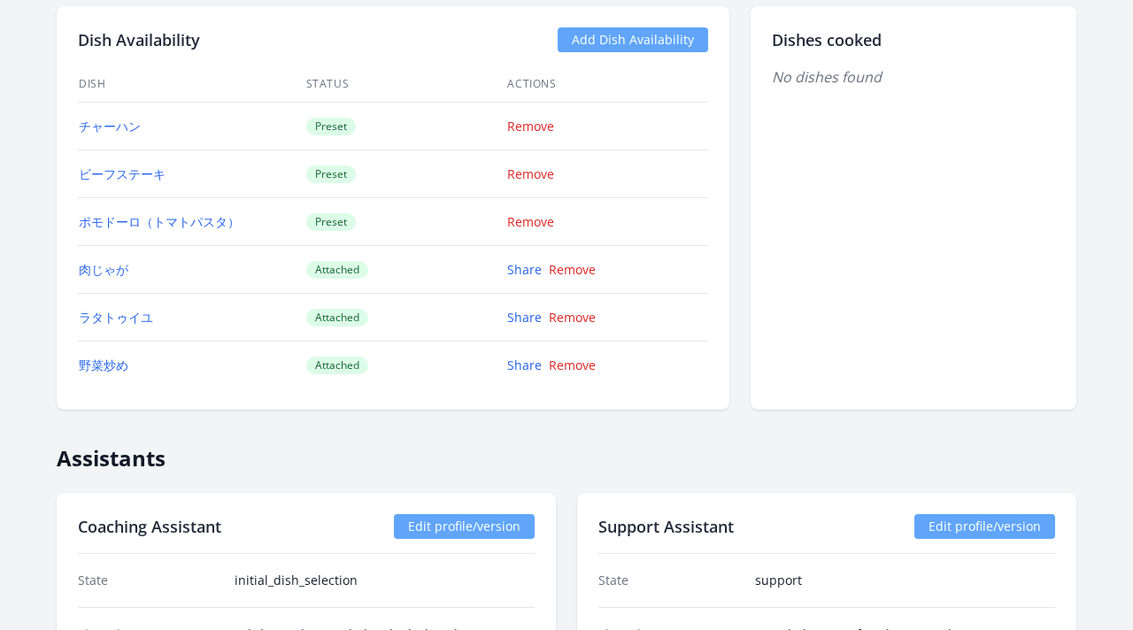
scroll to position [1554, 0]
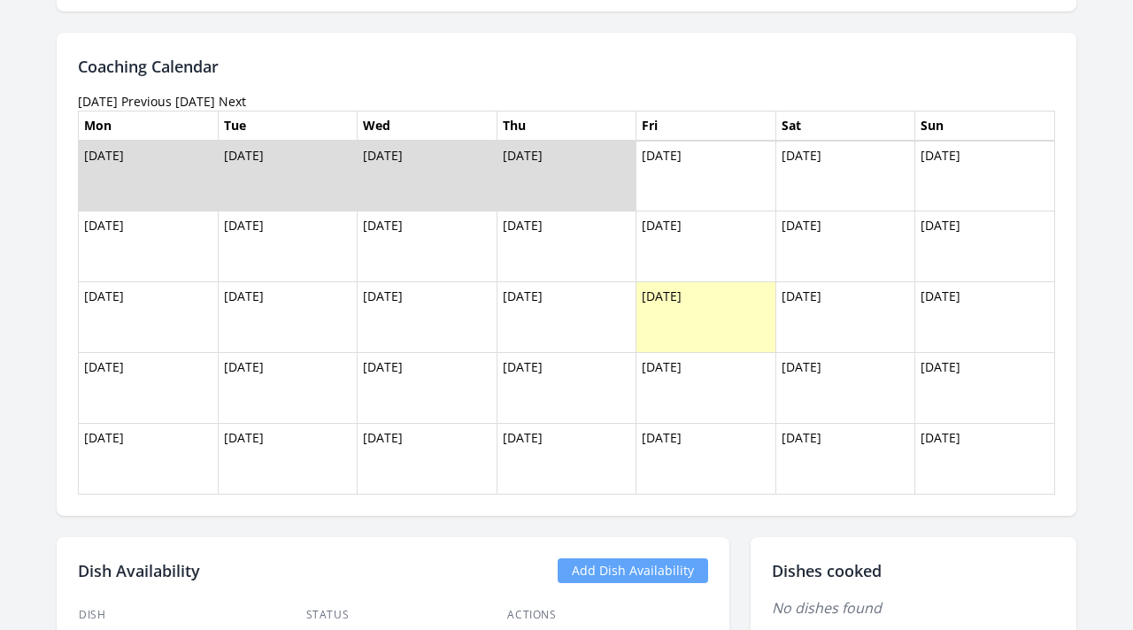
scroll to position [1365, 0]
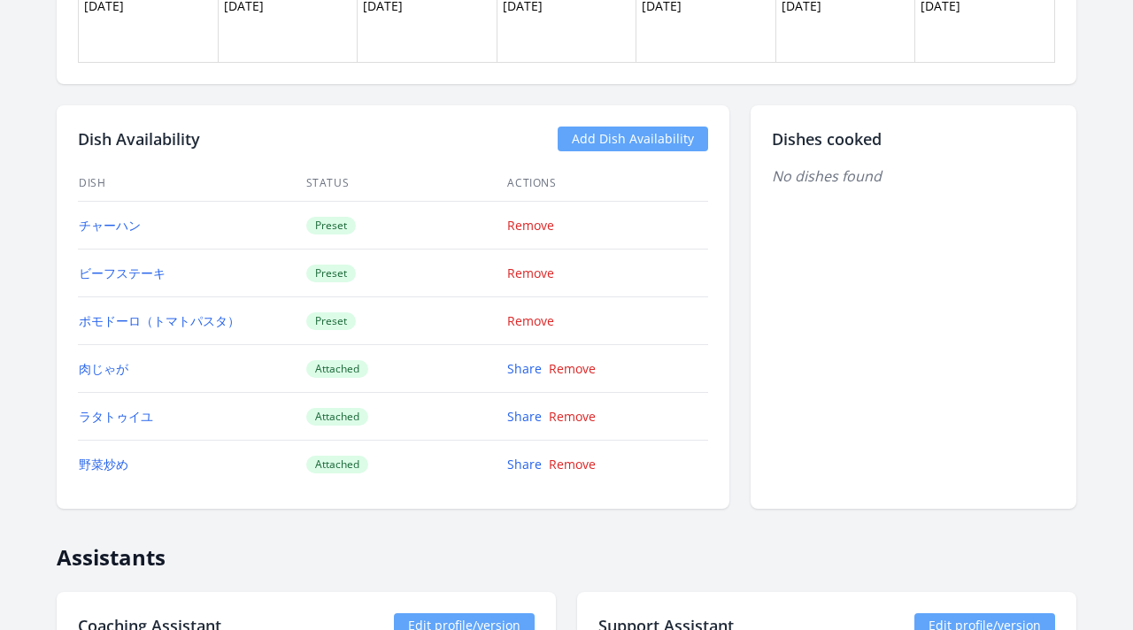
scroll to position [1379, 0]
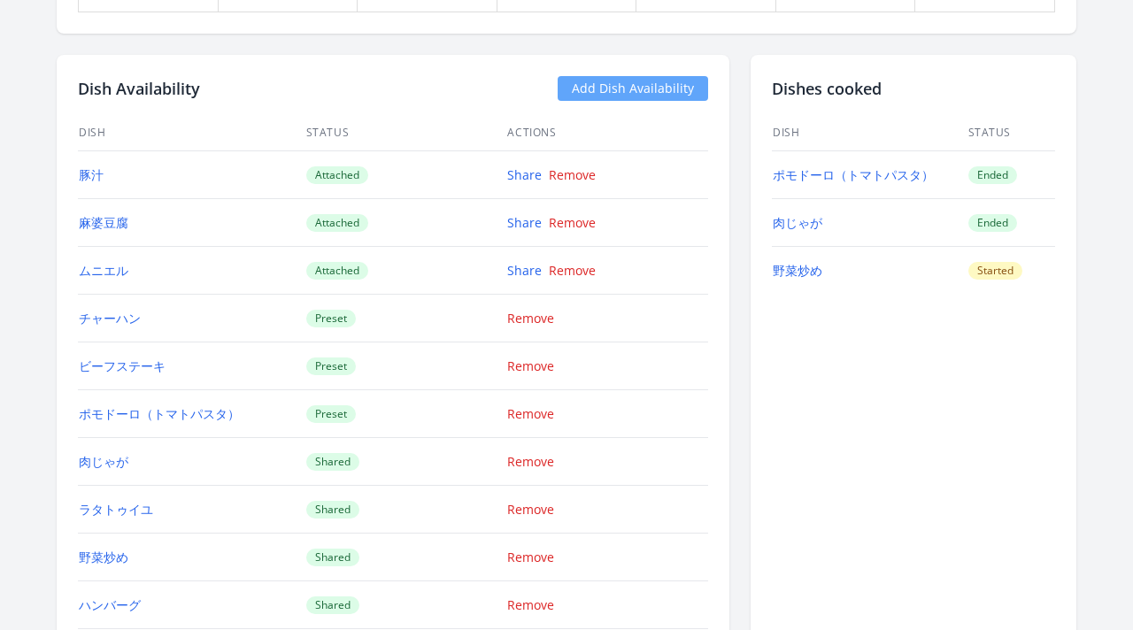
scroll to position [1699, 0]
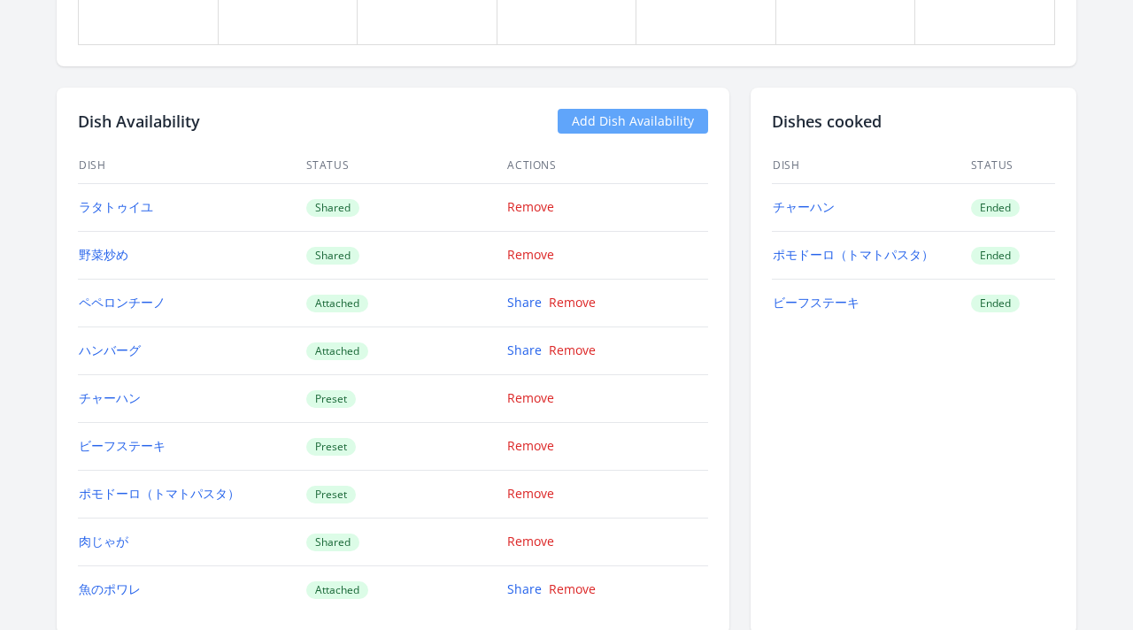
scroll to position [1553, 0]
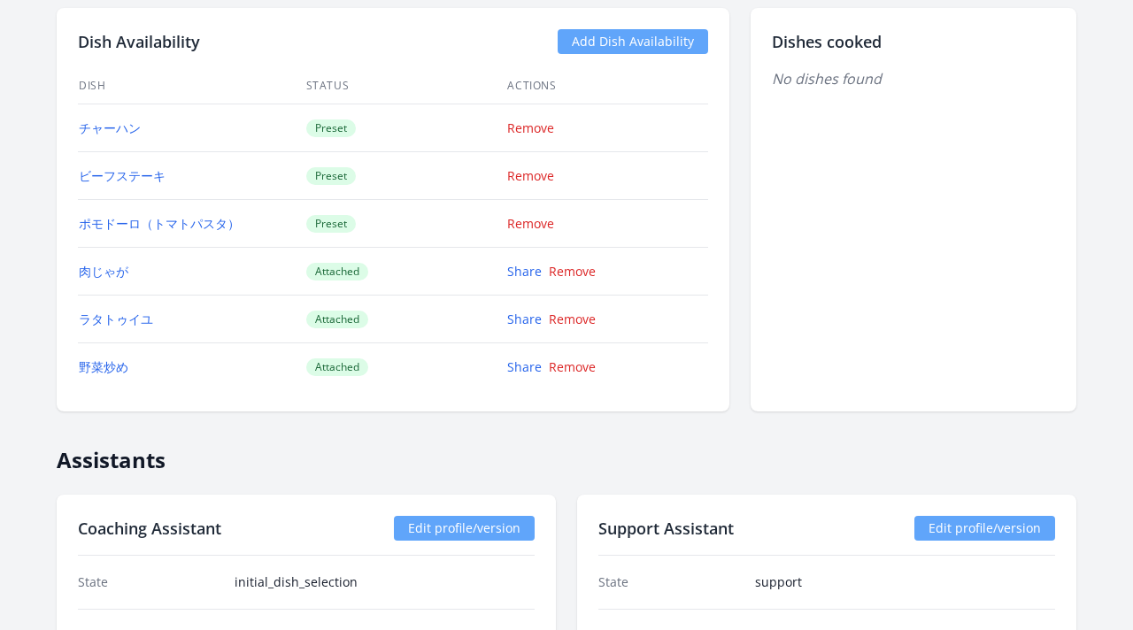
scroll to position [1677, 0]
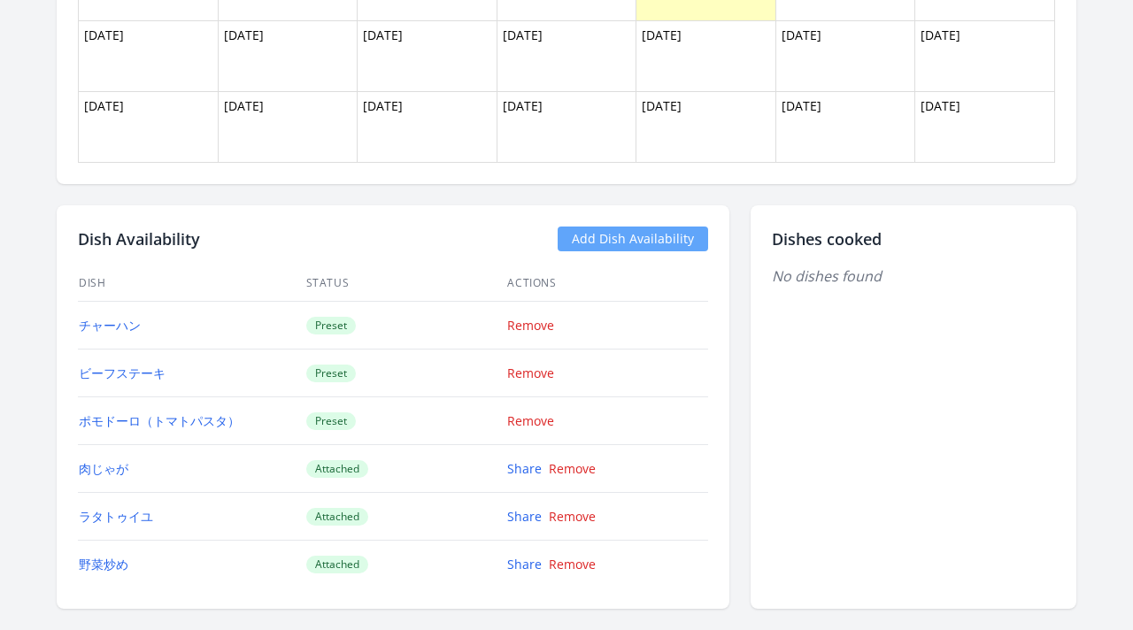
scroll to position [1302, 0]
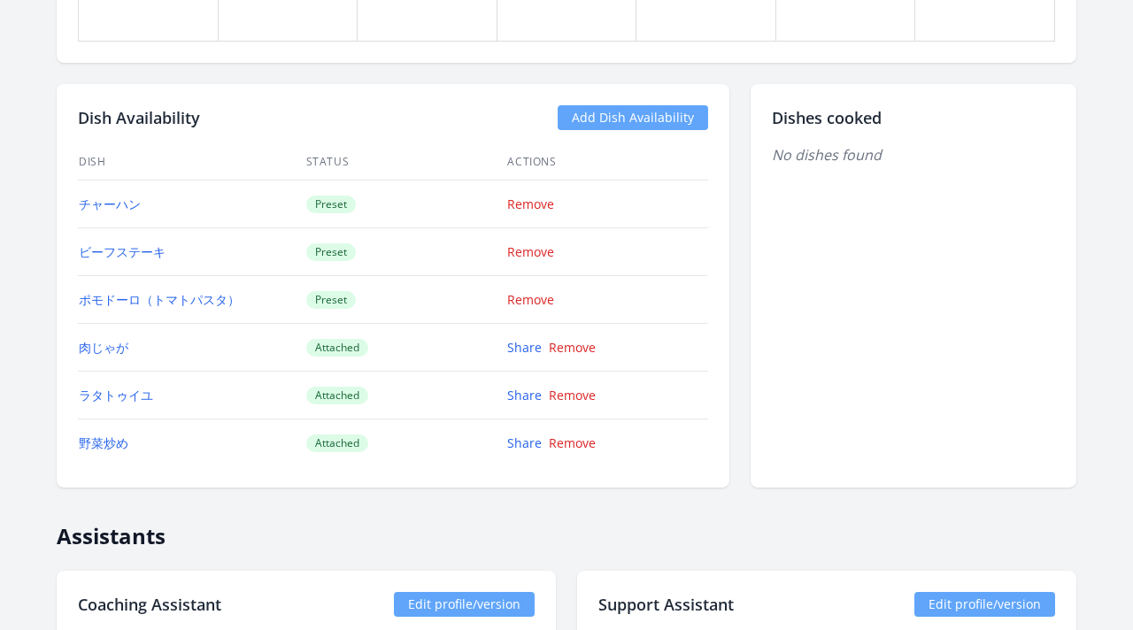
scroll to position [1506, 0]
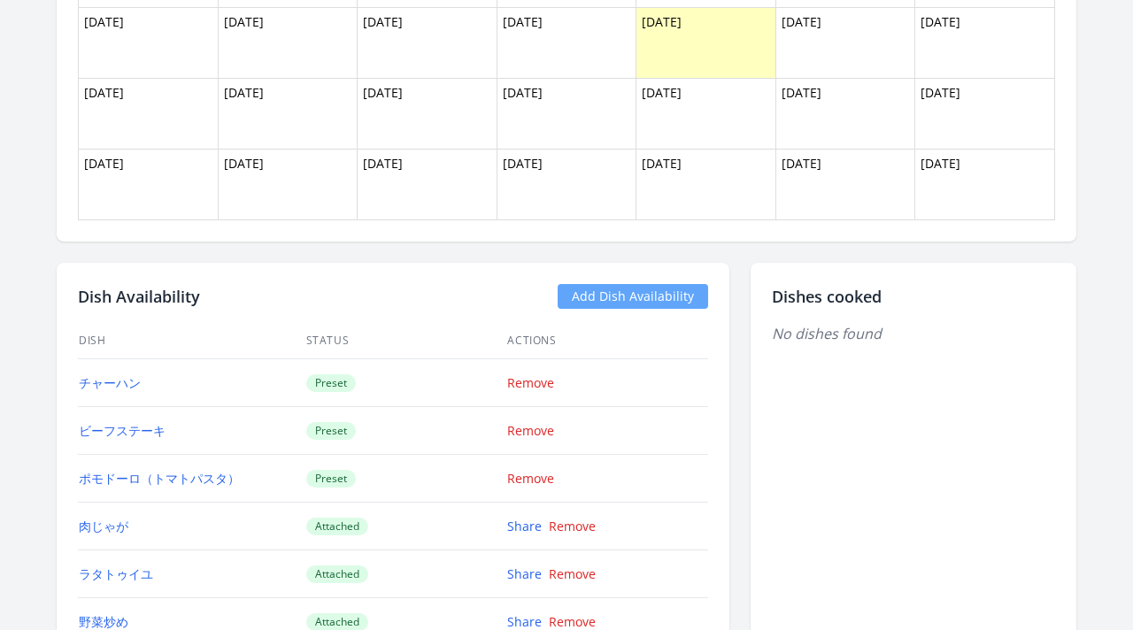
scroll to position [1546, 0]
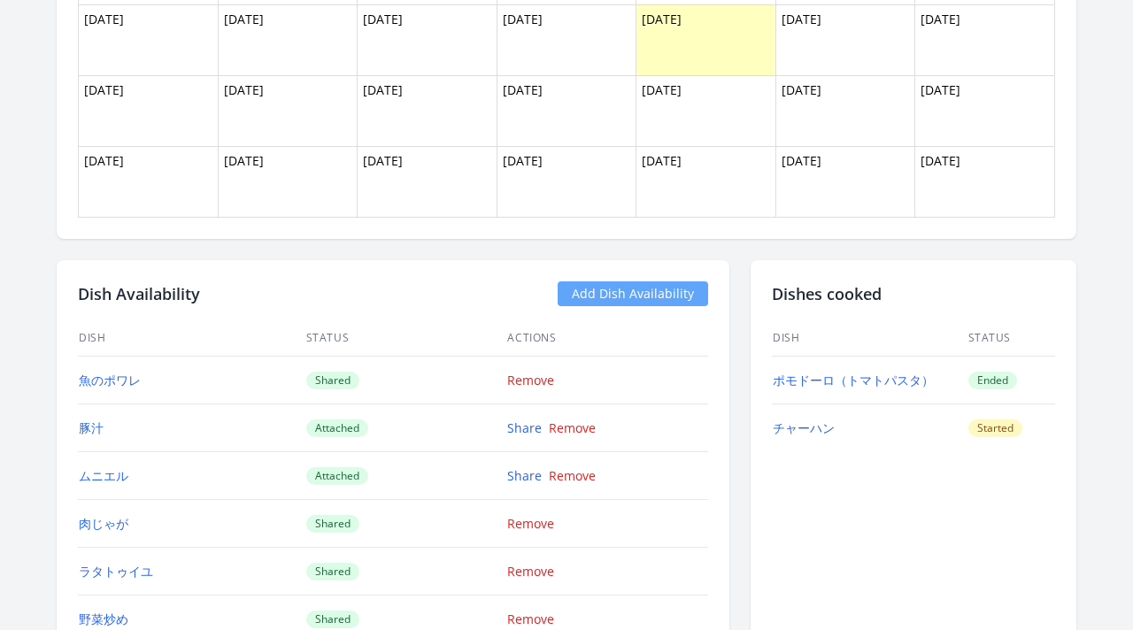
scroll to position [1413, 0]
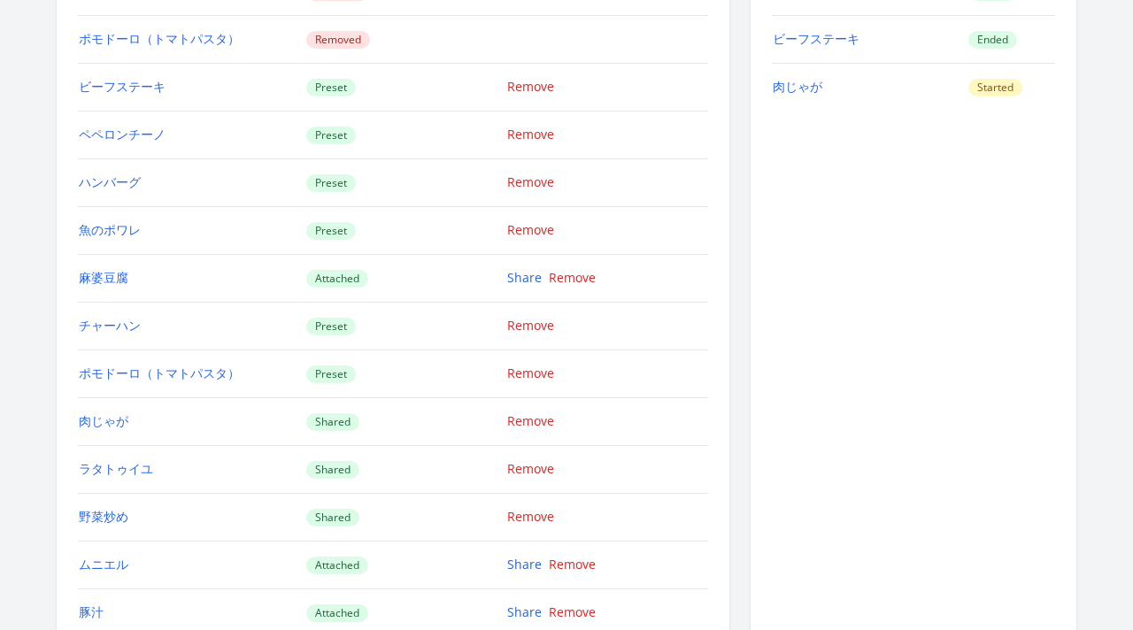
scroll to position [1842, 0]
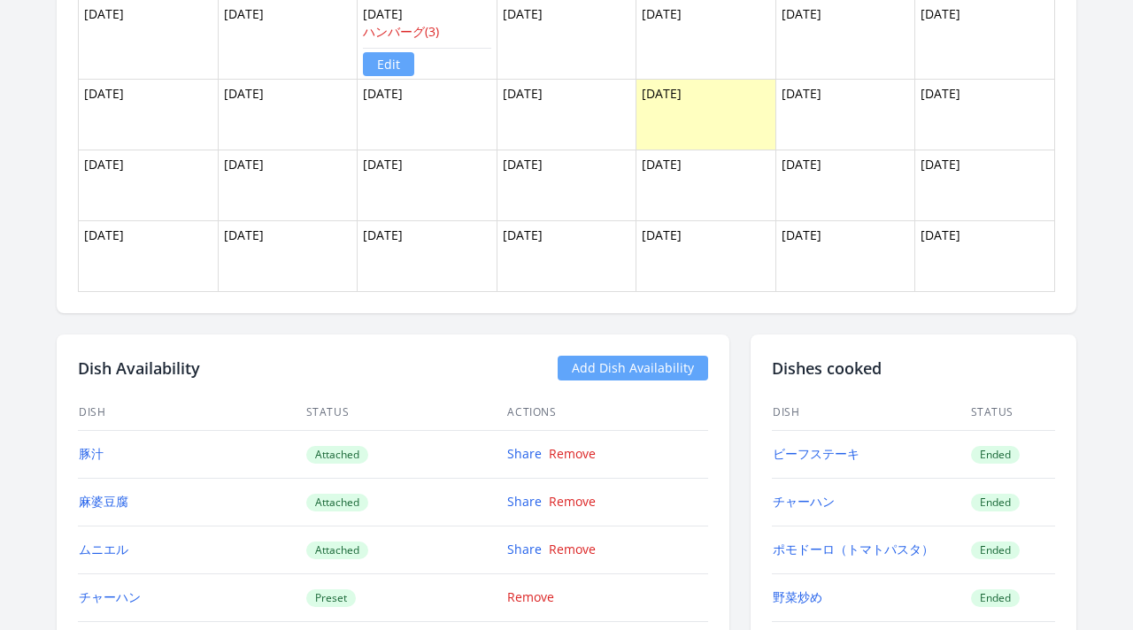
scroll to position [1646, 0]
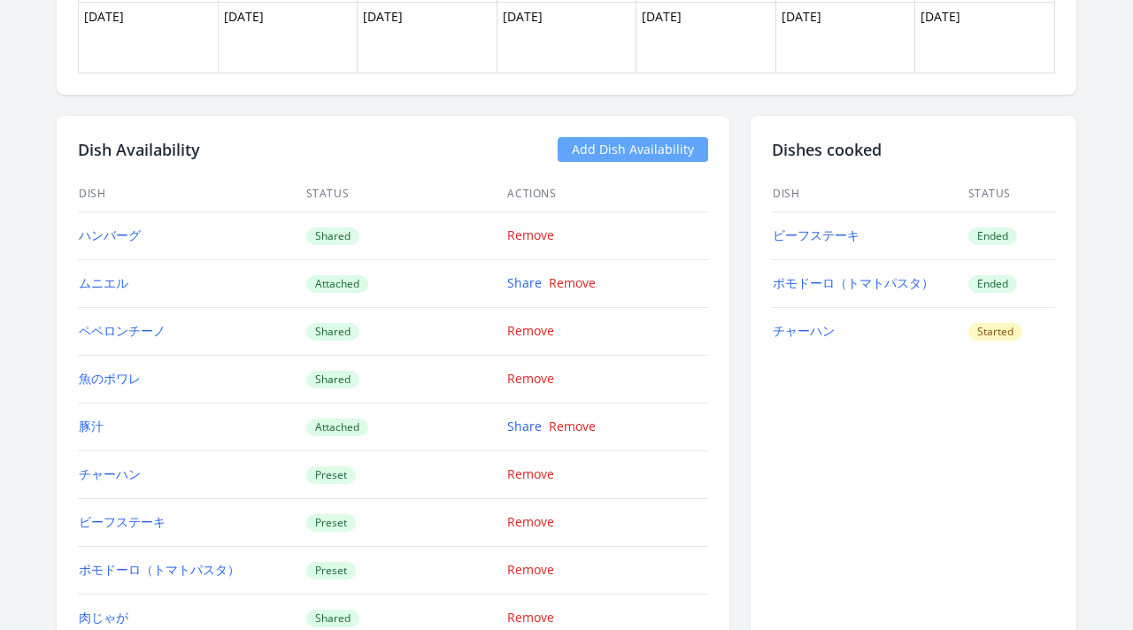
scroll to position [1744, 0]
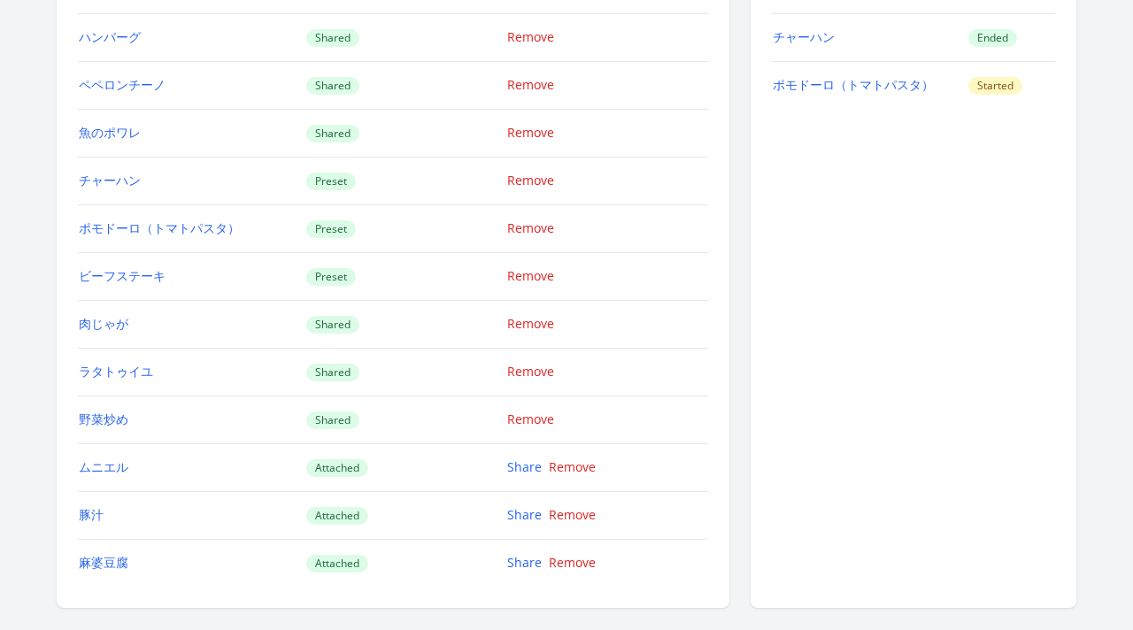
scroll to position [1843, 0]
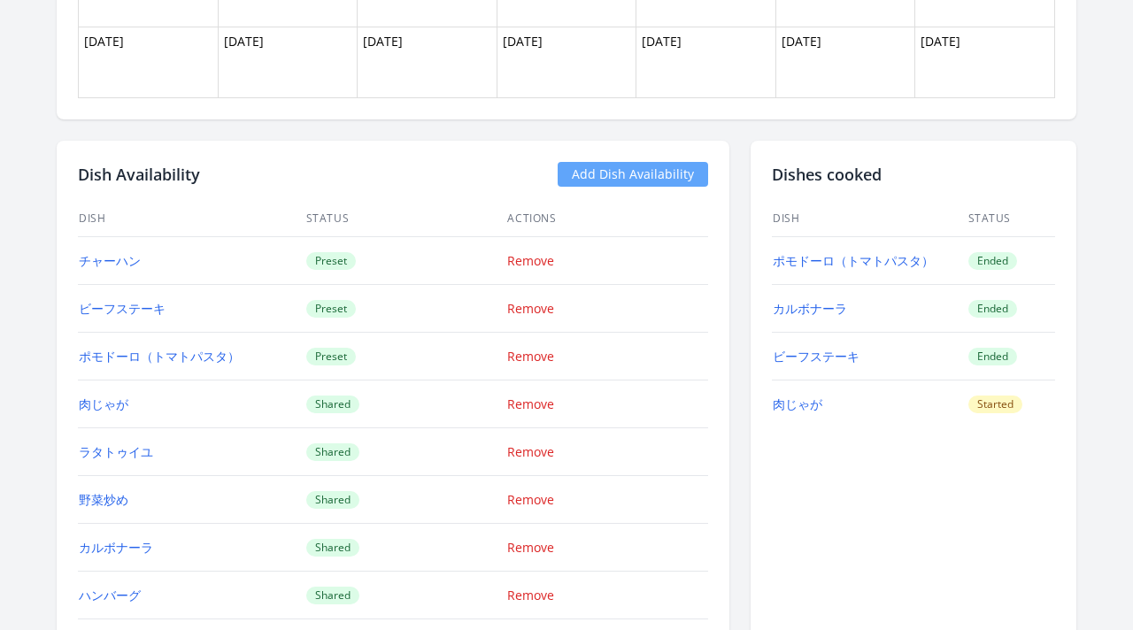
scroll to position [1901, 0]
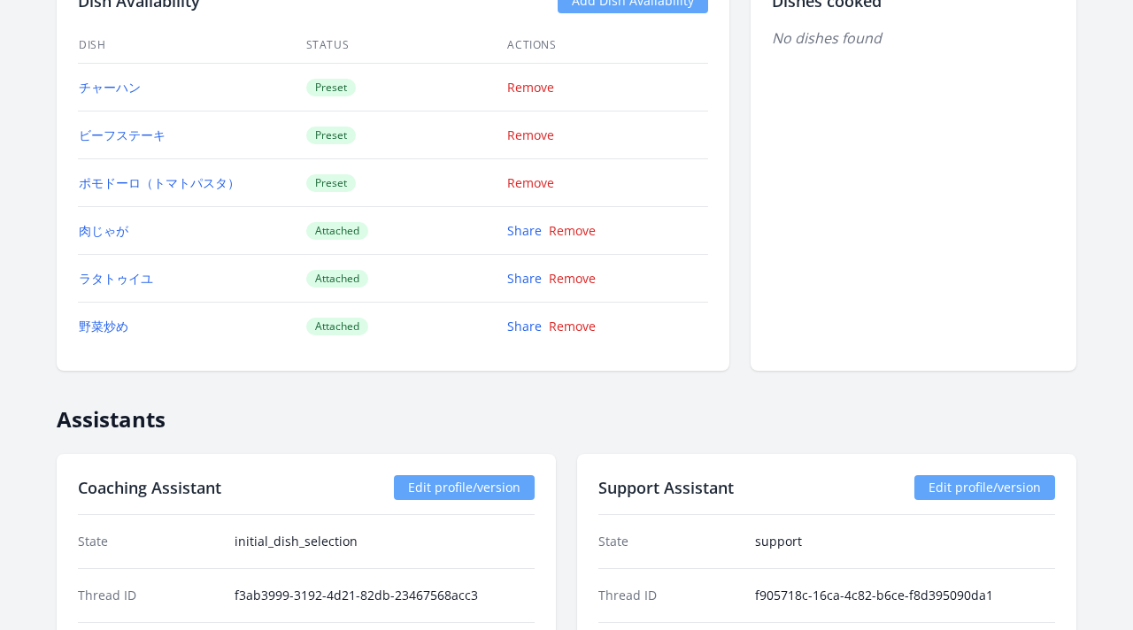
scroll to position [1599, 0]
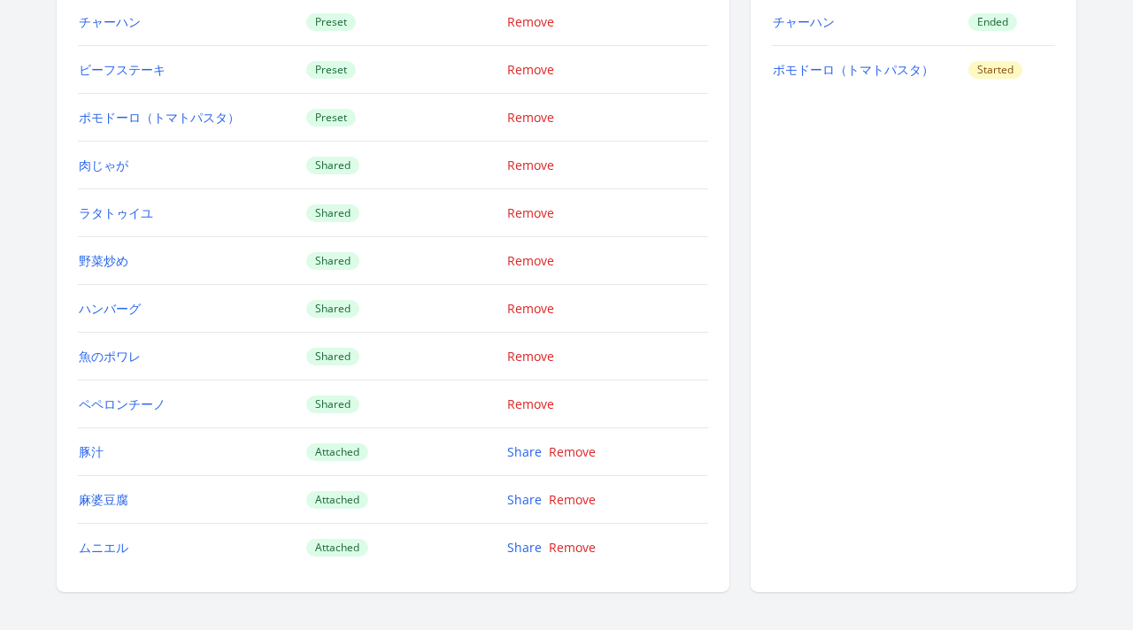
scroll to position [1758, 0]
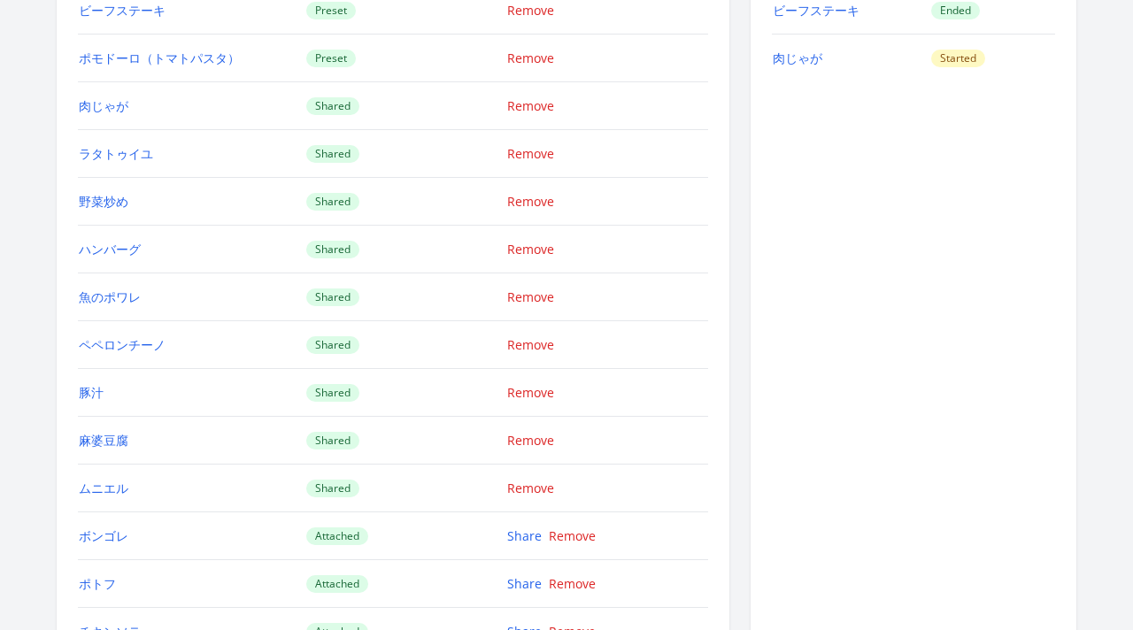
scroll to position [1927, 0]
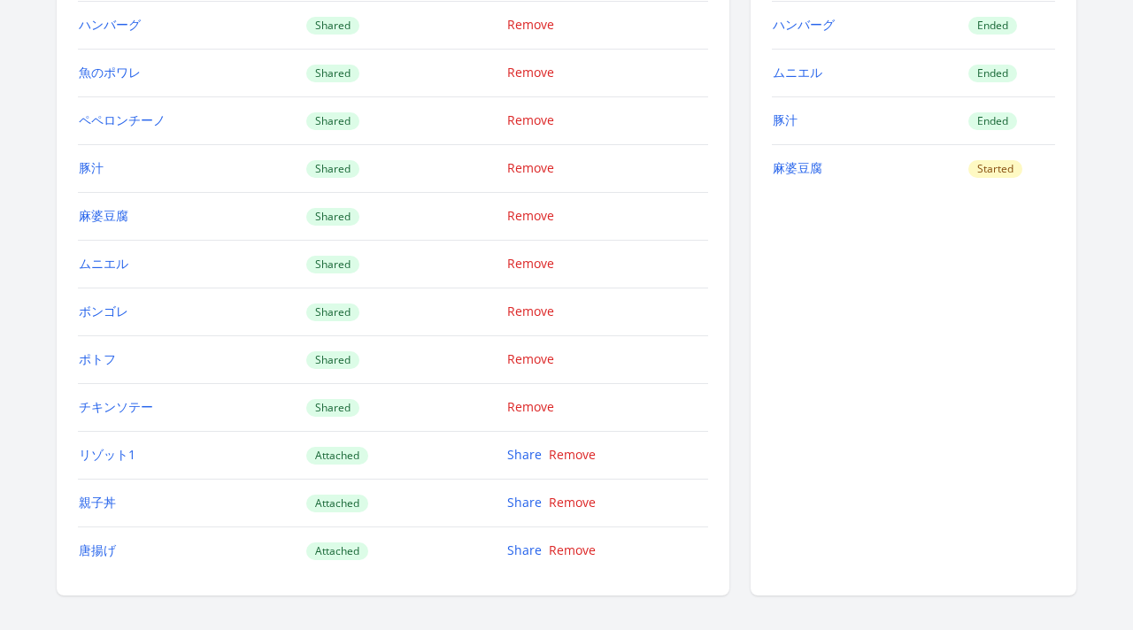
scroll to position [2126, 0]
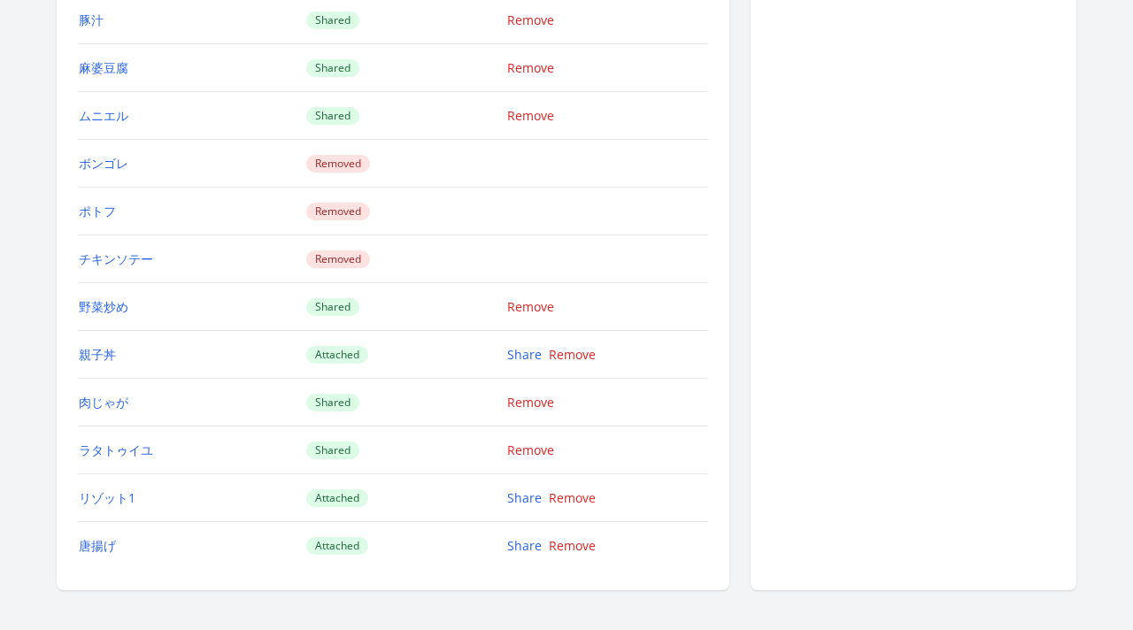
scroll to position [1957, 0]
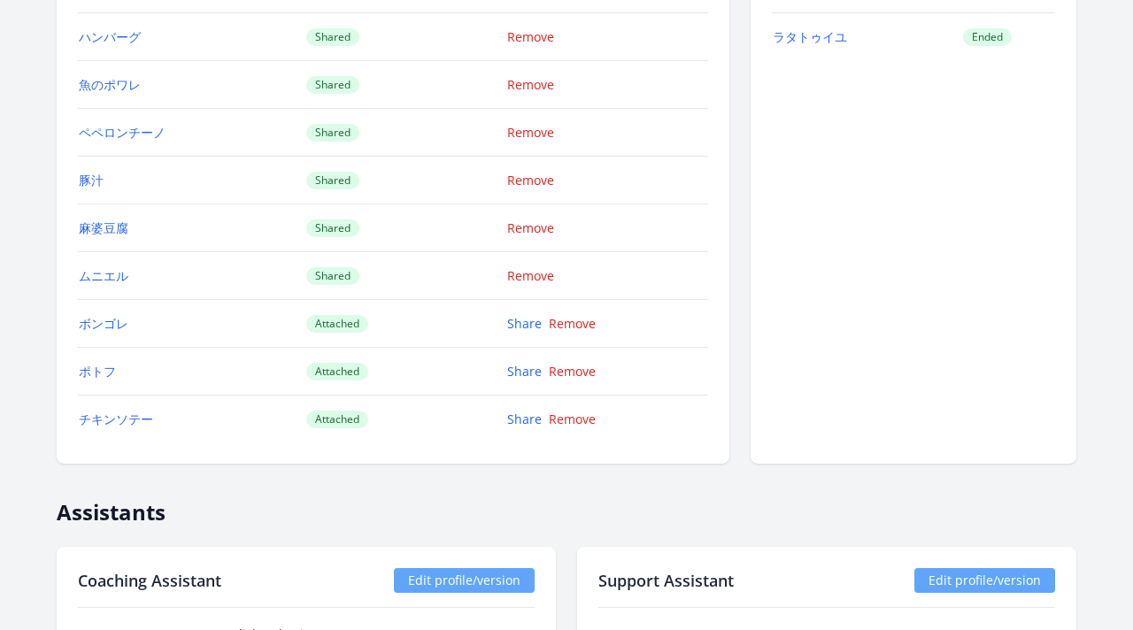
scroll to position [2006, 0]
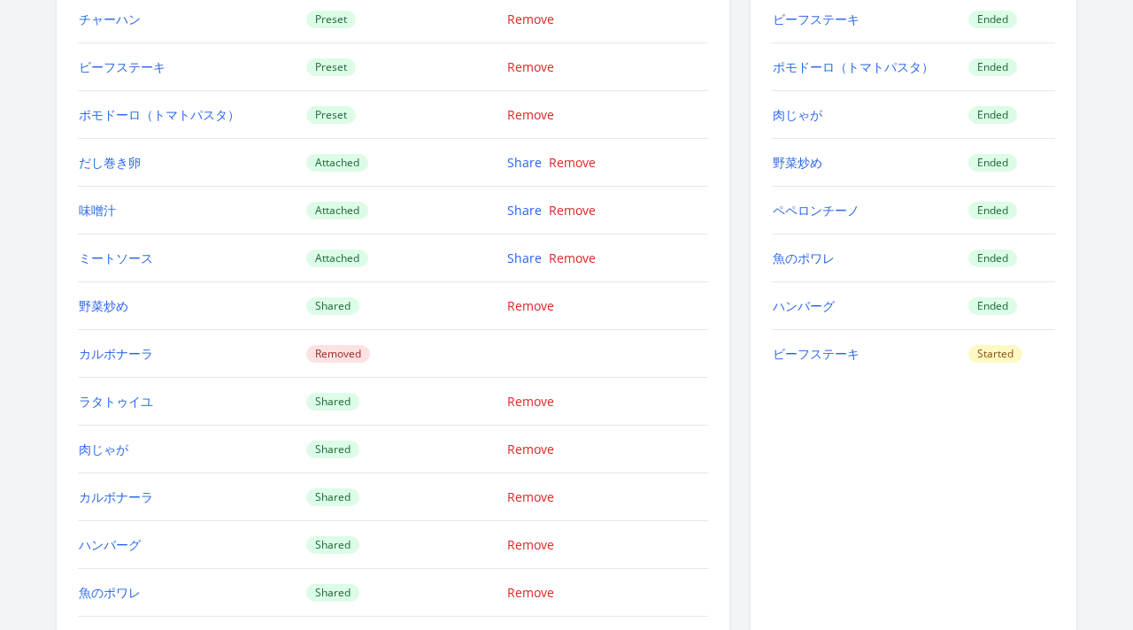
scroll to position [1804, 0]
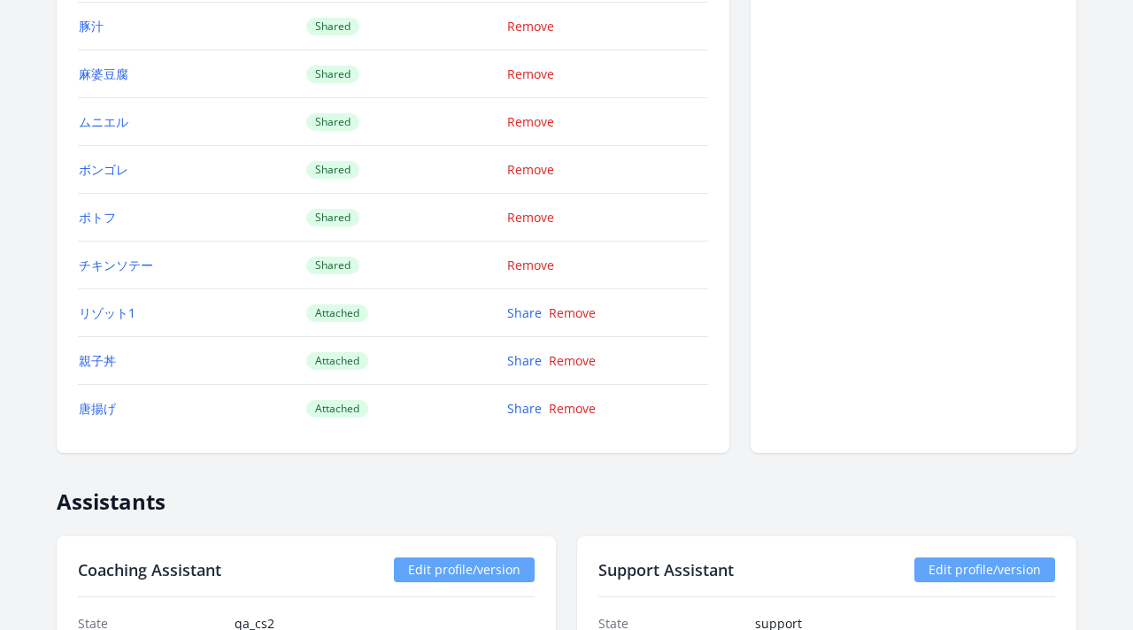
scroll to position [2300, 0]
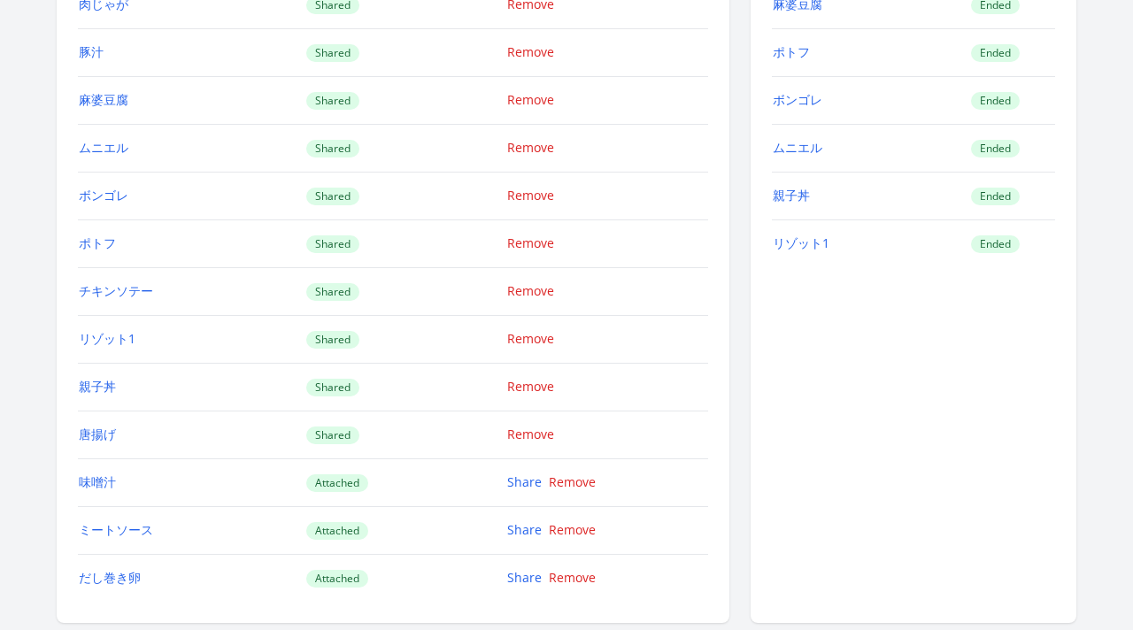
scroll to position [2375, 0]
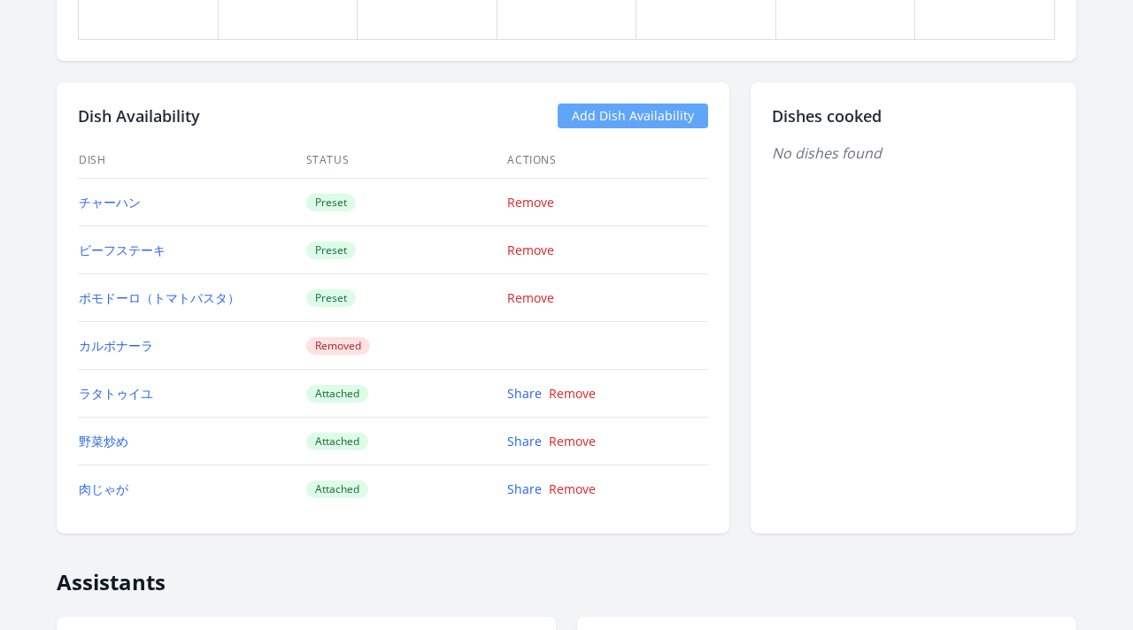
scroll to position [1343, 0]
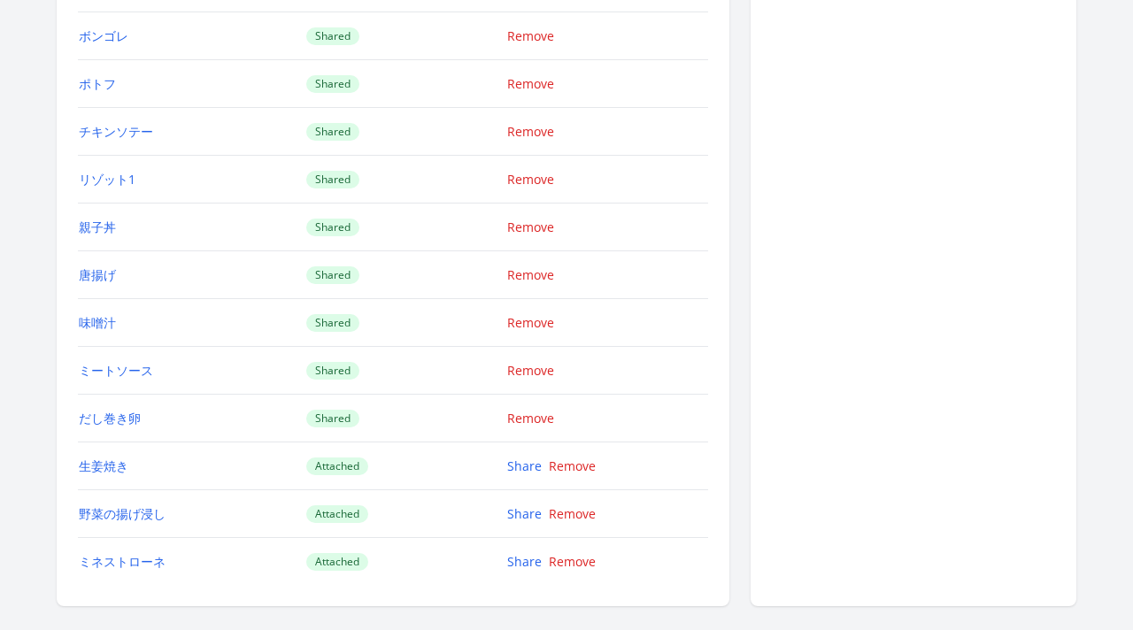
scroll to position [2641, 0]
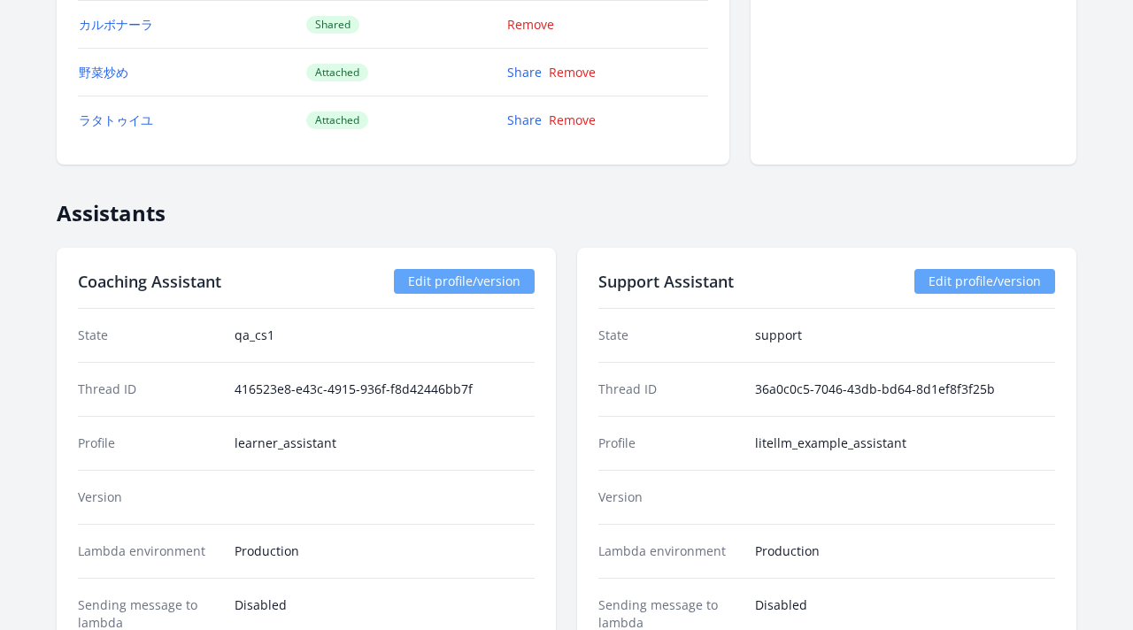
scroll to position [1521, 0]
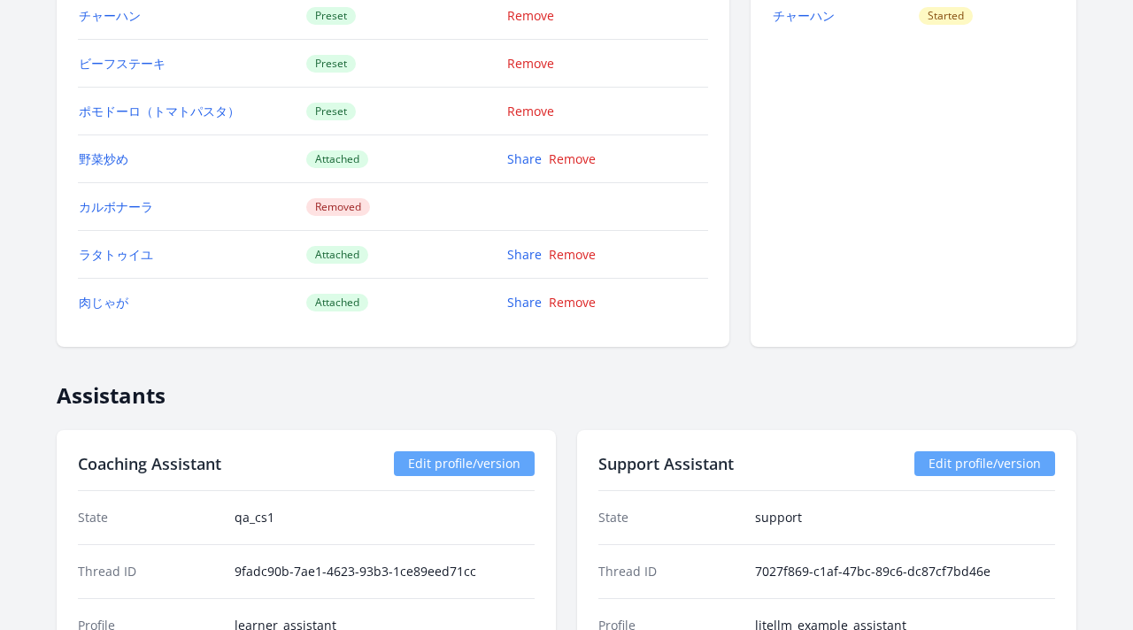
scroll to position [1665, 0]
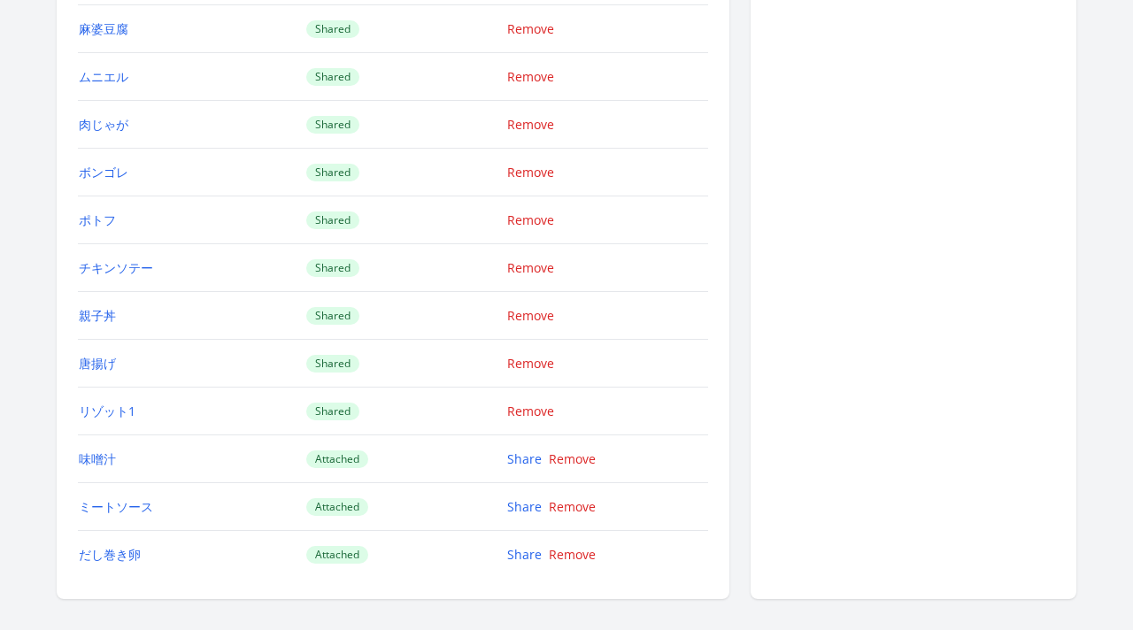
scroll to position [2413, 0]
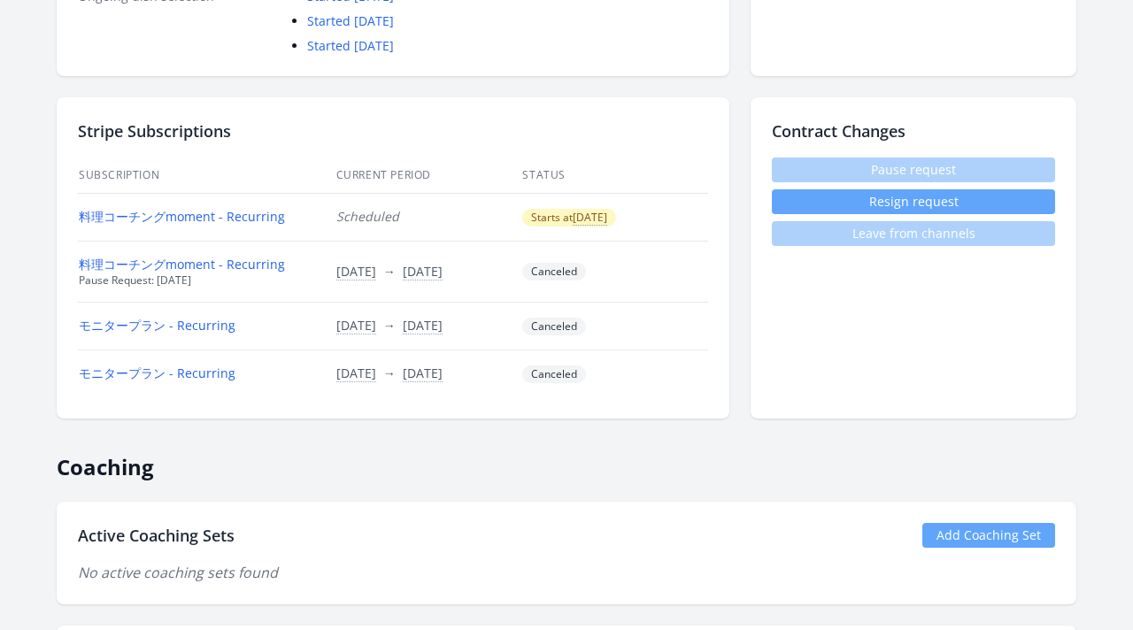
scroll to position [565, 0]
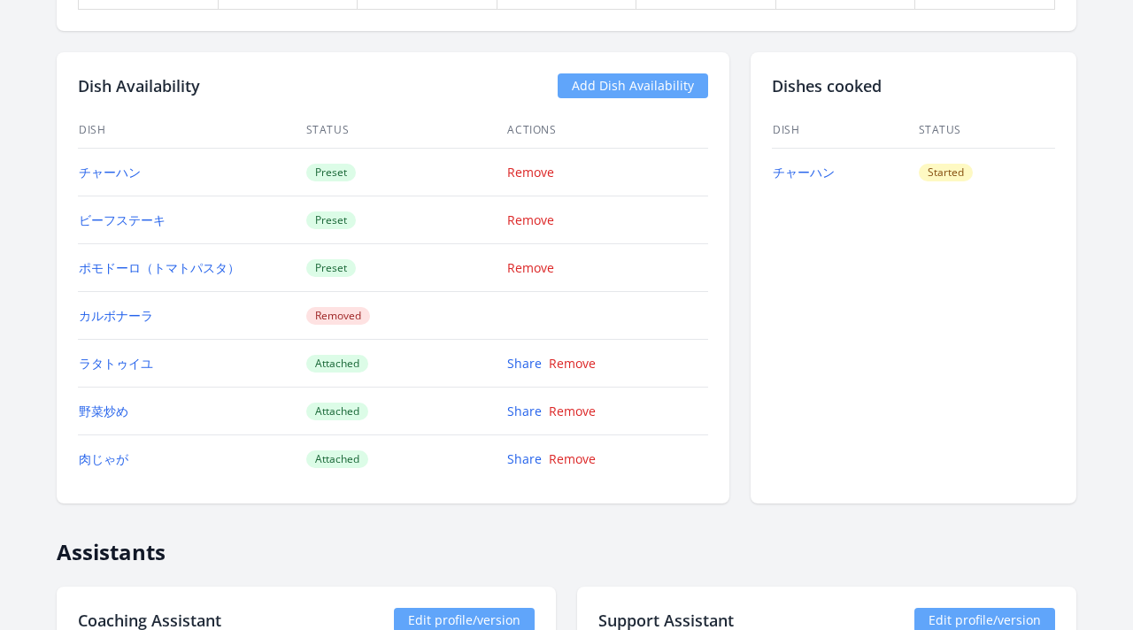
scroll to position [1523, 0]
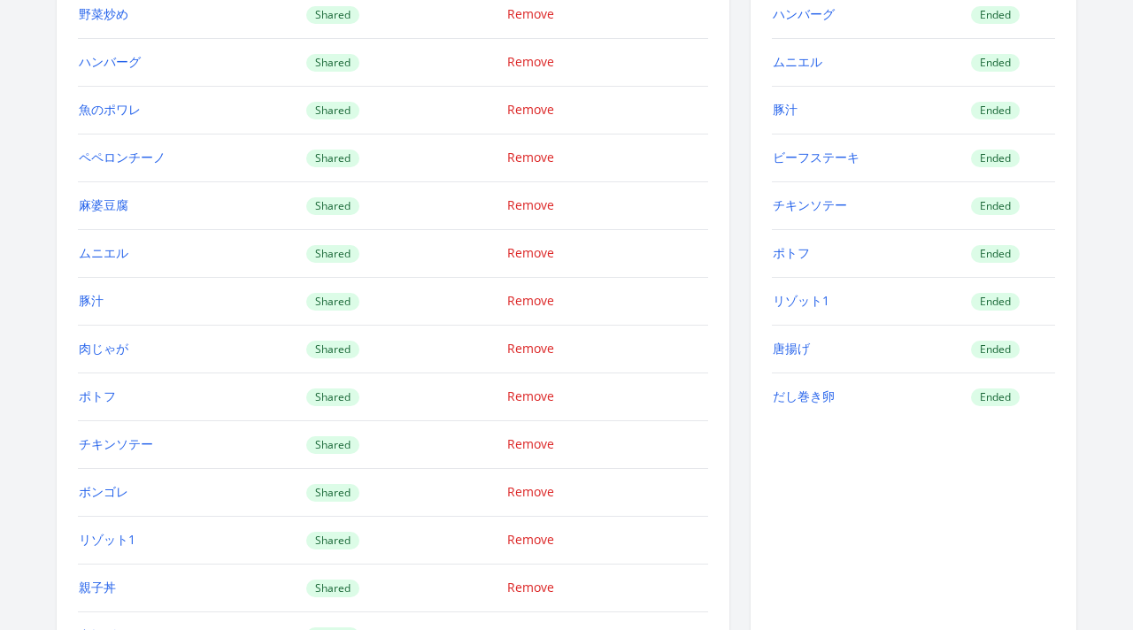
scroll to position [2046, 0]
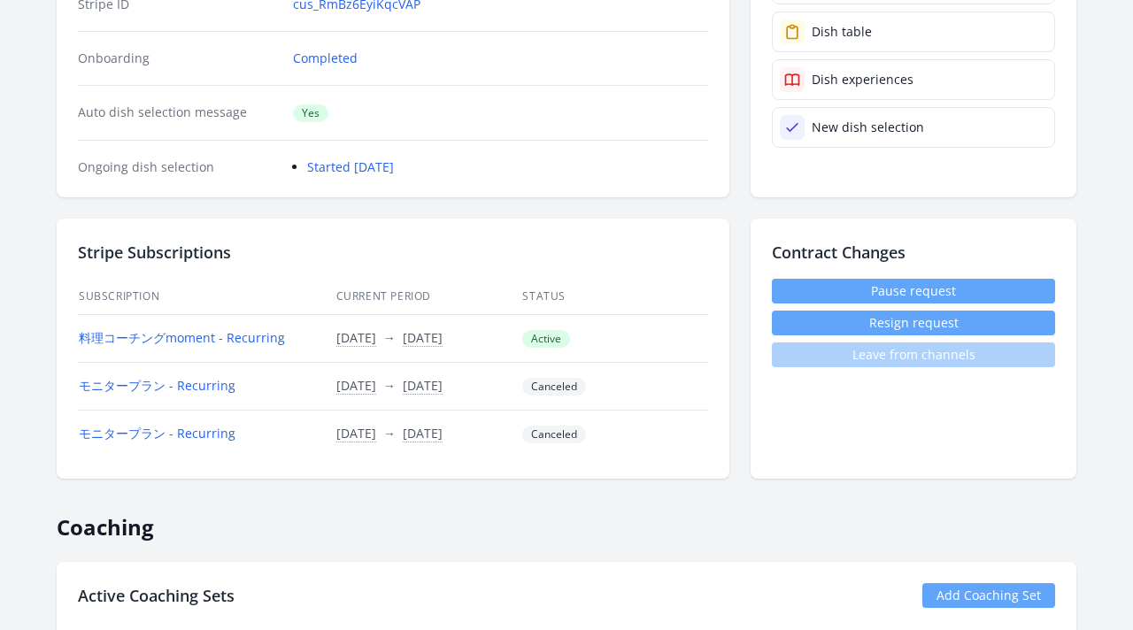
scroll to position [413, 0]
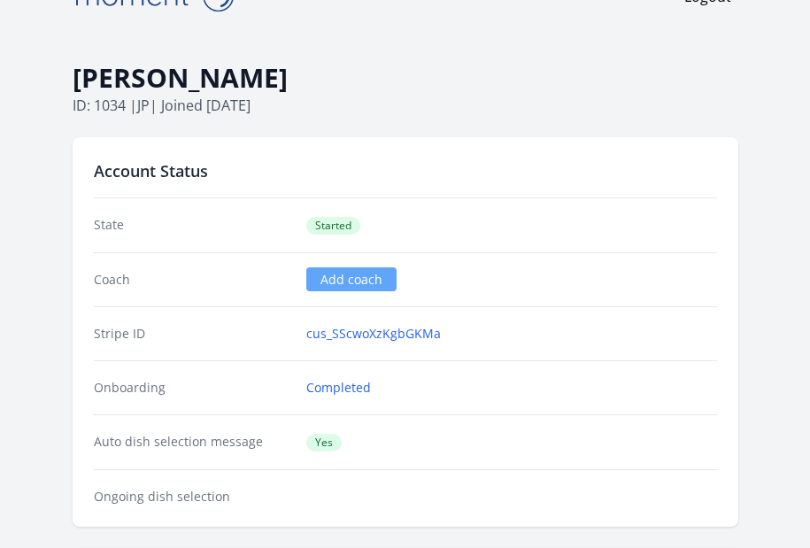
scroll to position [35, 0]
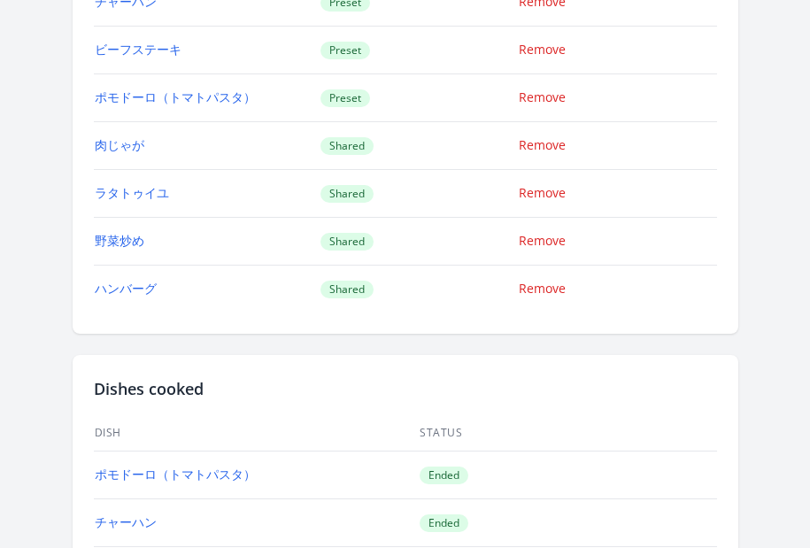
scroll to position [2483, 0]
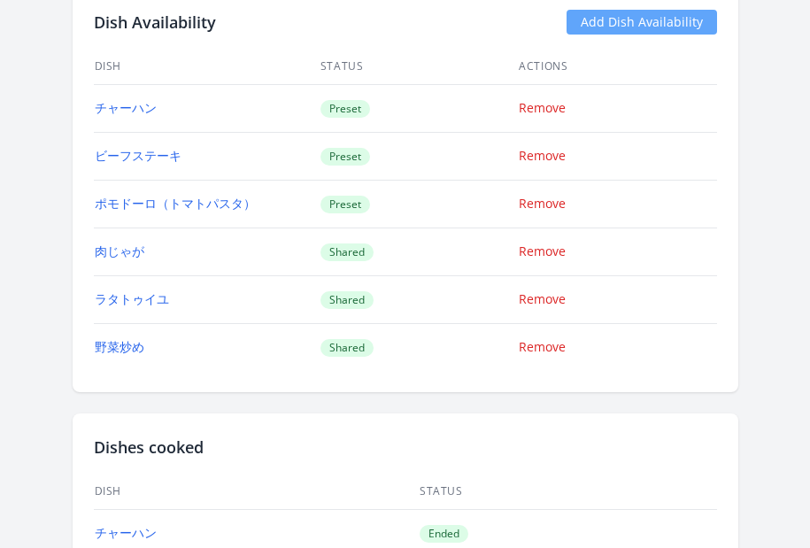
scroll to position [2445, 0]
